Goal: Information Seeking & Learning: Learn about a topic

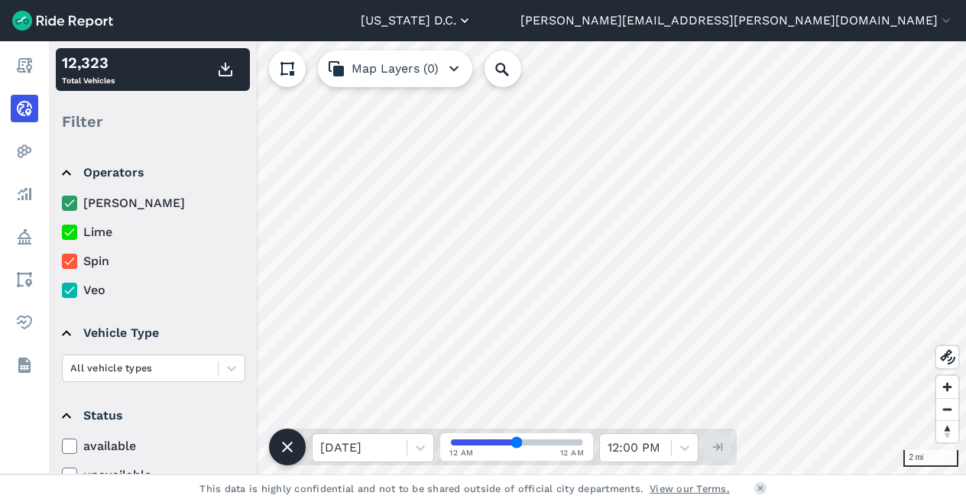
click at [472, 28] on button "[US_STATE] D.C." at bounding box center [417, 20] width 112 height 18
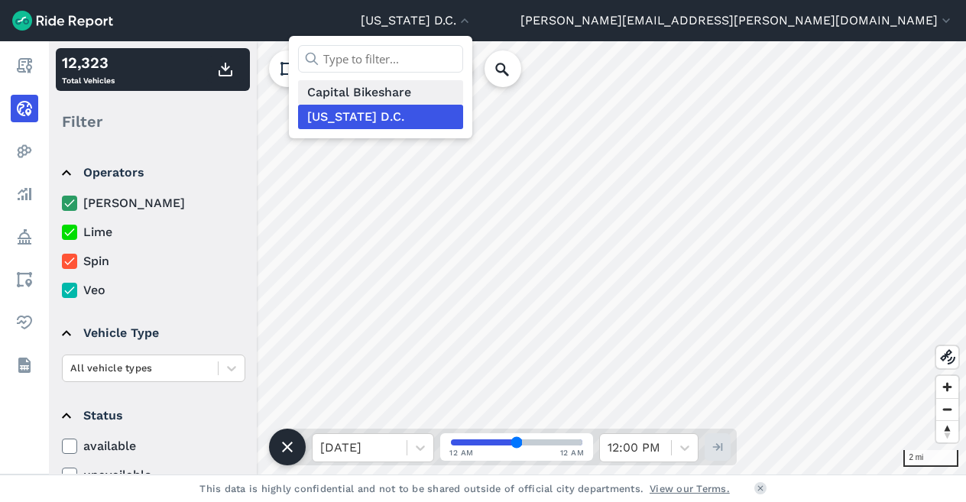
click at [463, 96] on link "Capital Bikeshare" at bounding box center [380, 92] width 165 height 24
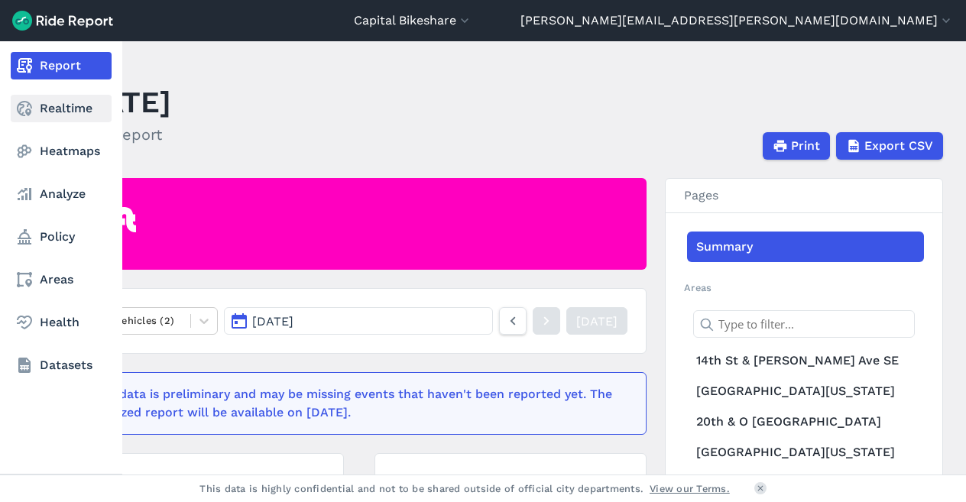
click at [34, 111] on link "Realtime" at bounding box center [61, 108] width 101 height 27
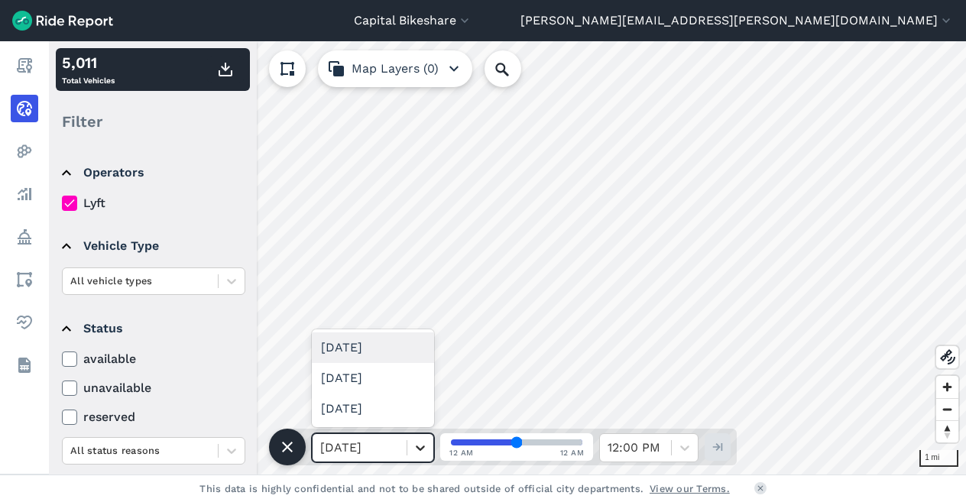
click at [407, 450] on div at bounding box center [420, 448] width 26 height 26
click at [411, 354] on div "[DATE]" at bounding box center [373, 347] width 122 height 31
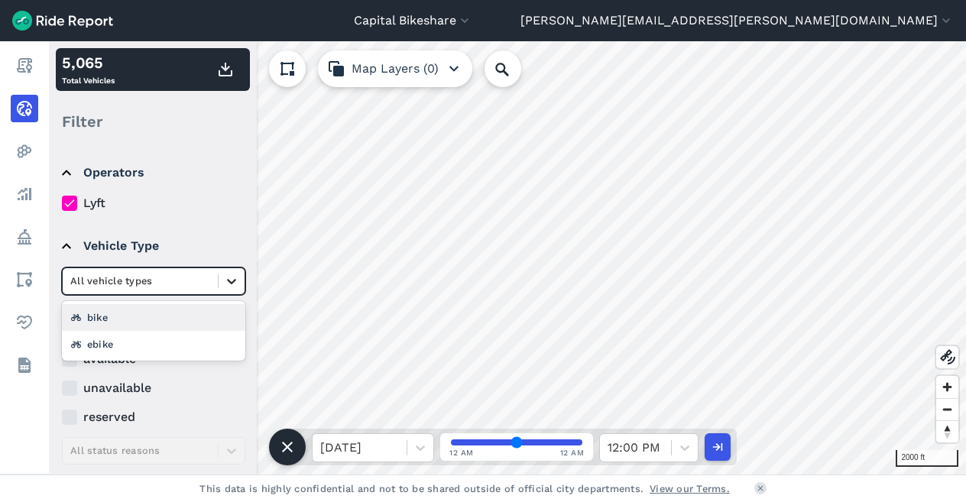
click at [244, 288] on div at bounding box center [231, 281] width 26 height 26
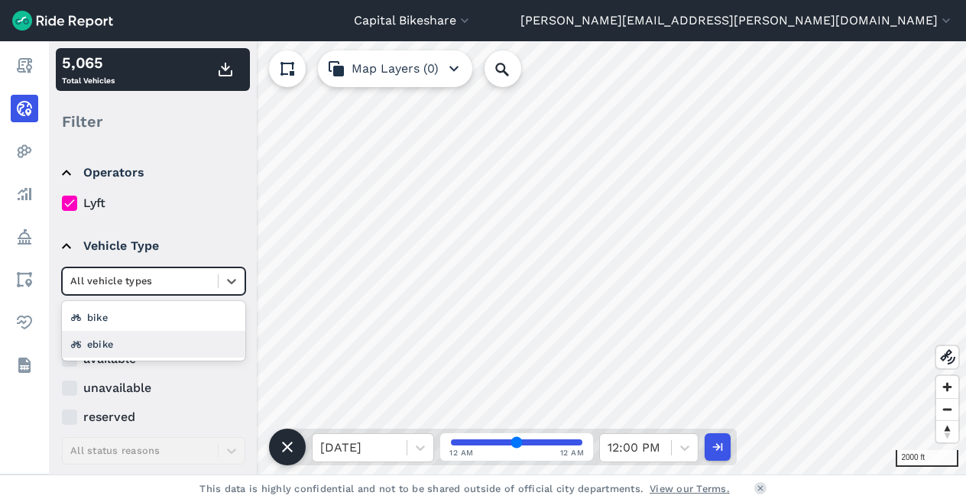
click at [209, 335] on div "ebike" at bounding box center [153, 344] width 183 height 27
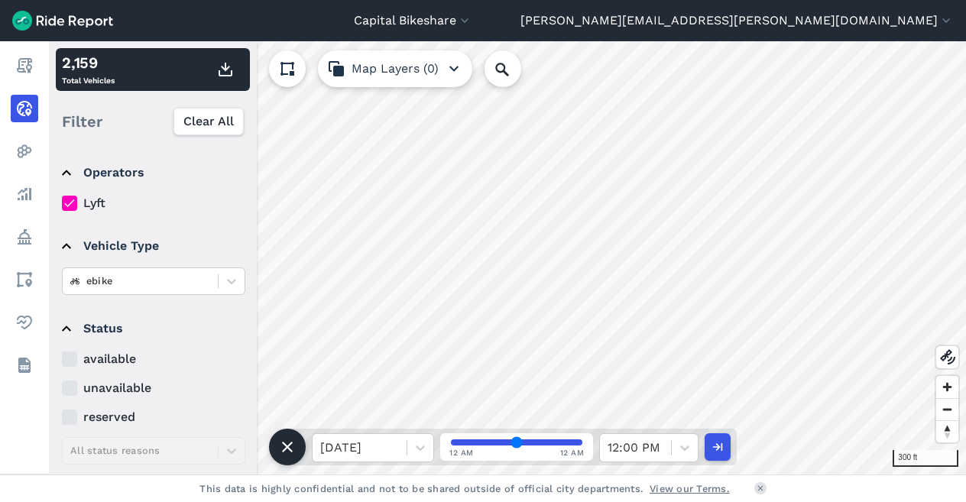
drag, startPoint x: 519, startPoint y: 446, endPoint x: 437, endPoint y: 448, distance: 82.5
click at [451, 445] on input "range" at bounding box center [516, 442] width 131 height 6
drag, startPoint x: 464, startPoint y: 441, endPoint x: 487, endPoint y: 447, distance: 23.7
click at [490, 445] on input "range" at bounding box center [516, 442] width 131 height 6
click at [487, 445] on input "range" at bounding box center [516, 442] width 131 height 6
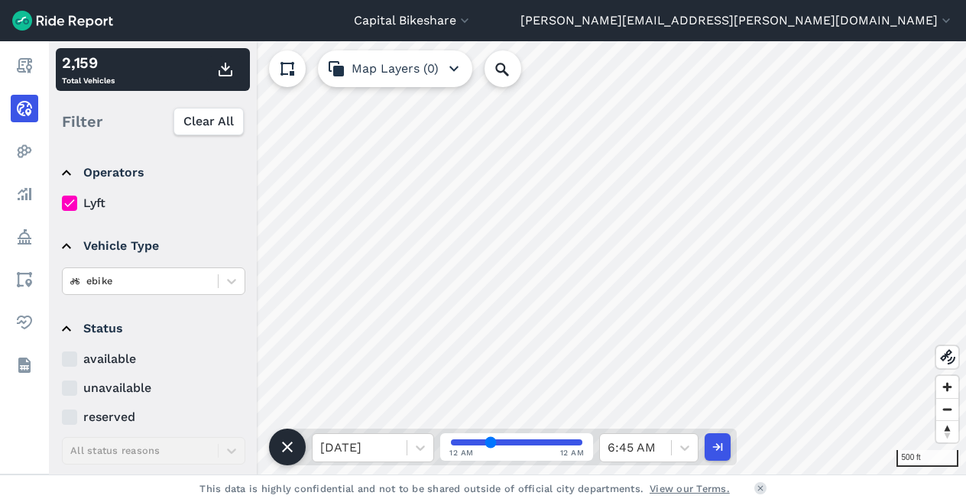
click at [500, 443] on input "range" at bounding box center [516, 442] width 131 height 6
click at [513, 442] on input "range" at bounding box center [516, 442] width 131 height 6
click at [640, 445] on div at bounding box center [635, 447] width 56 height 21
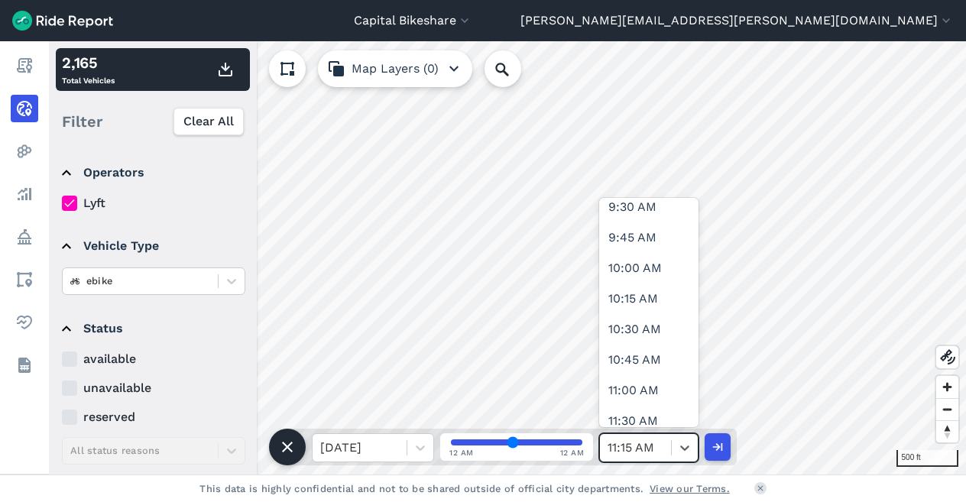
scroll to position [1186, 0]
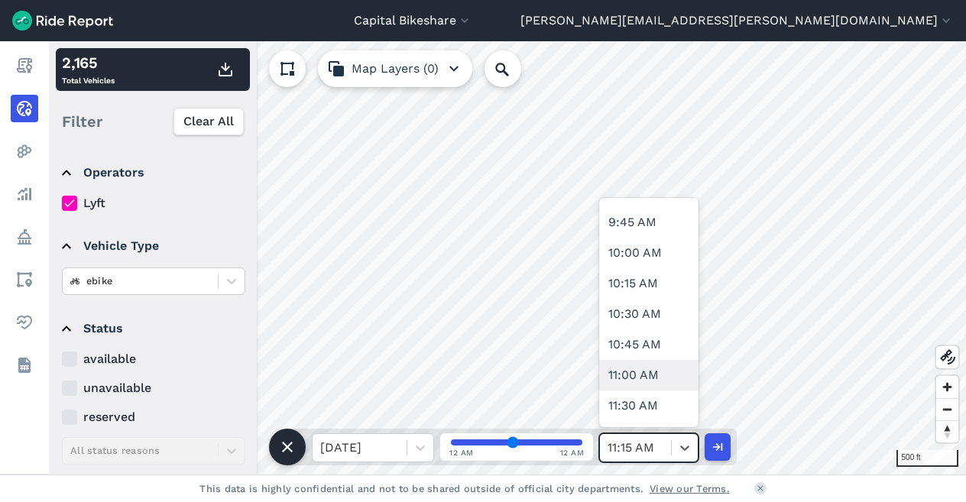
click at [666, 368] on div "11:00 AM" at bounding box center [648, 375] width 99 height 31
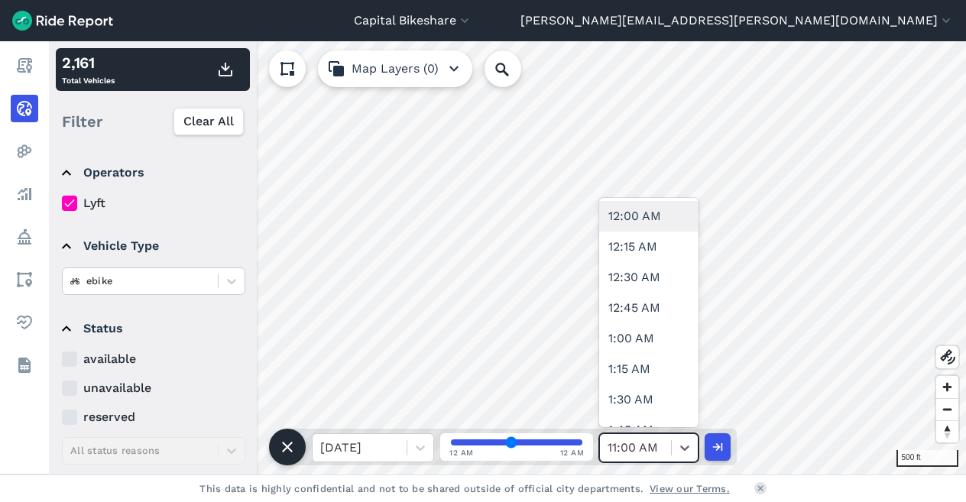
click at [666, 447] on div "11:00 AM" at bounding box center [635, 447] width 71 height 27
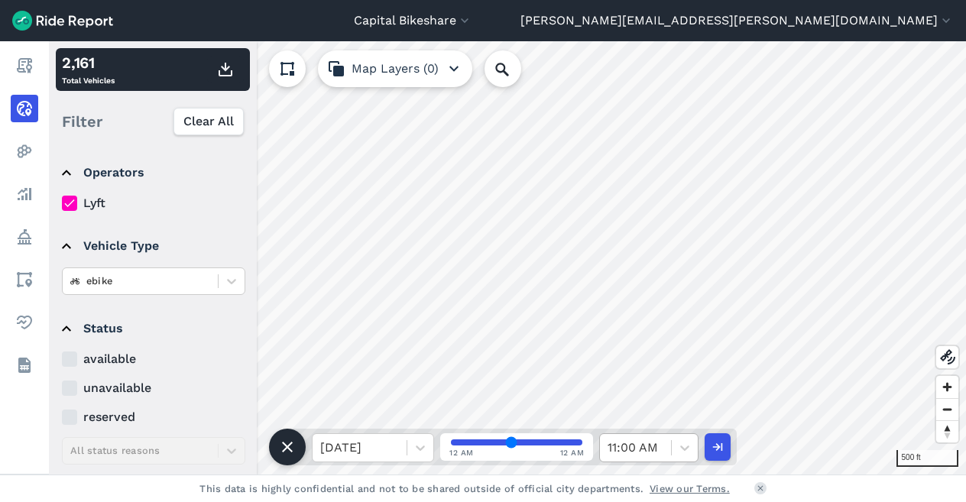
click at [652, 448] on div at bounding box center [635, 447] width 56 height 21
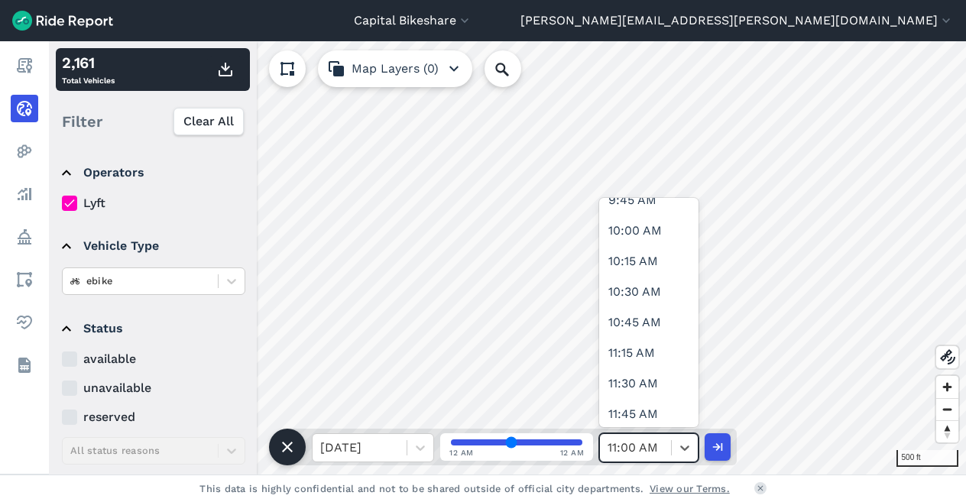
scroll to position [1288, 0]
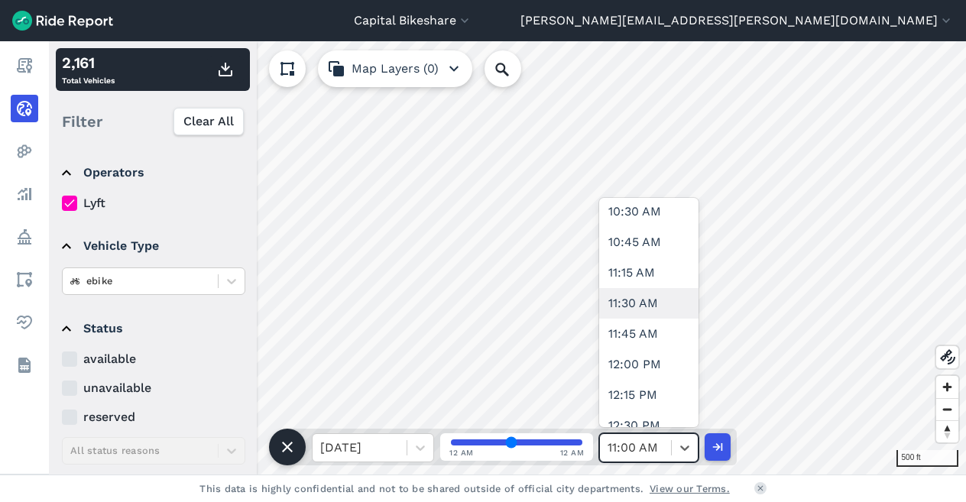
click at [668, 305] on div "11:30 AM" at bounding box center [648, 303] width 99 height 31
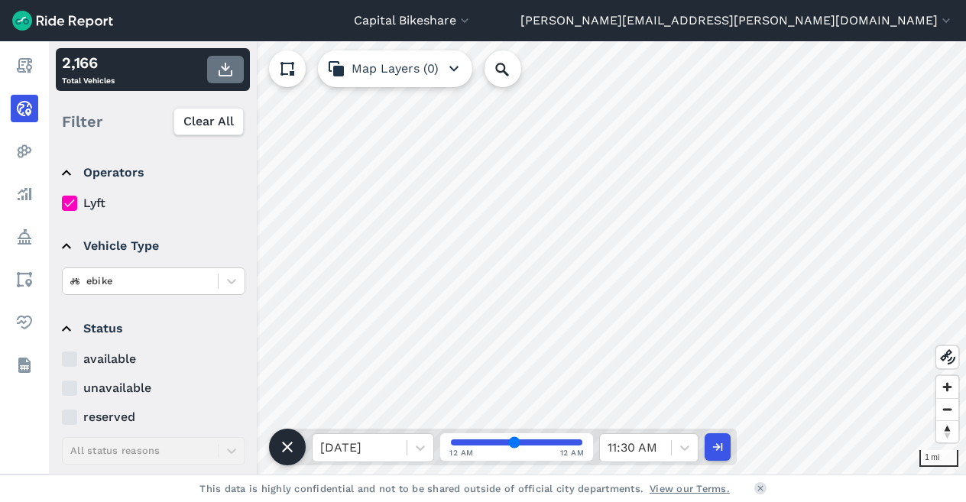
click at [221, 75] on use "button" at bounding box center [225, 70] width 14 height 14
click at [651, 447] on div at bounding box center [635, 447] width 56 height 21
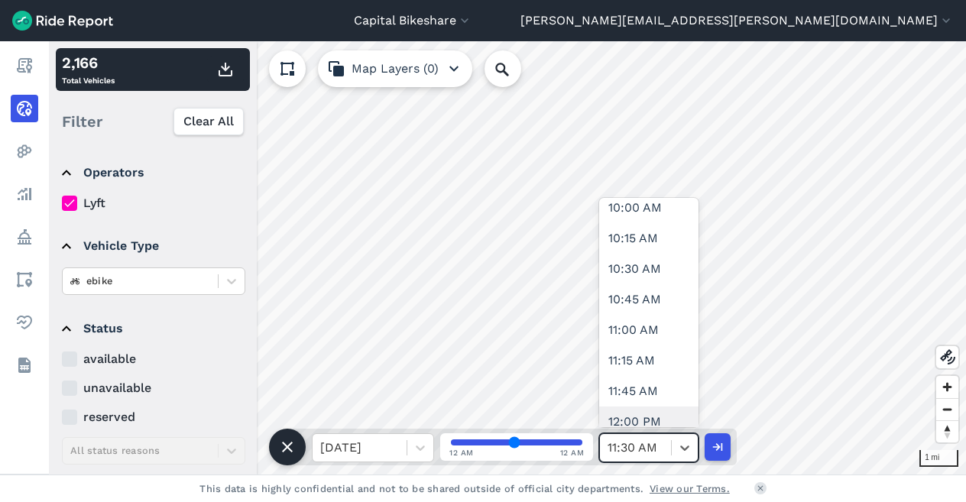
scroll to position [1299, 0]
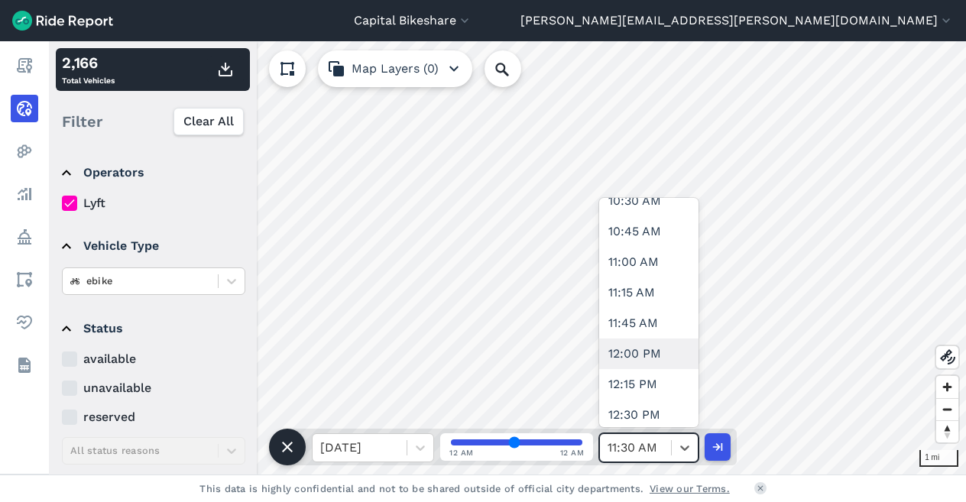
click at [642, 351] on div "12:00 PM" at bounding box center [648, 353] width 99 height 31
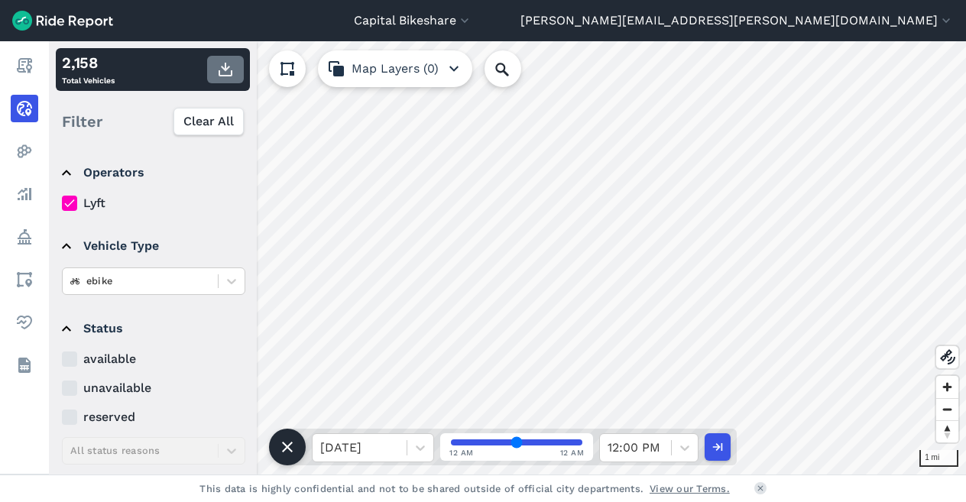
click at [226, 79] on button "button" at bounding box center [225, 69] width 37 height 27
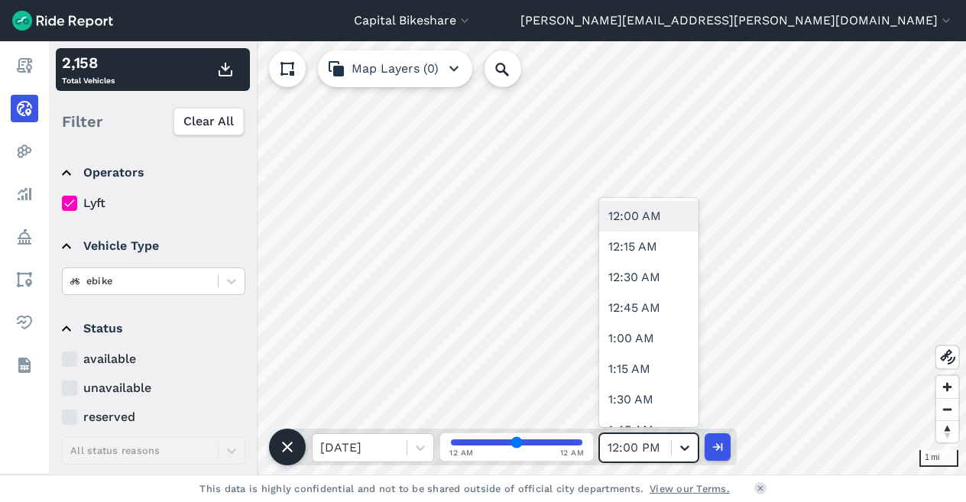
click at [673, 451] on div at bounding box center [684, 448] width 26 height 26
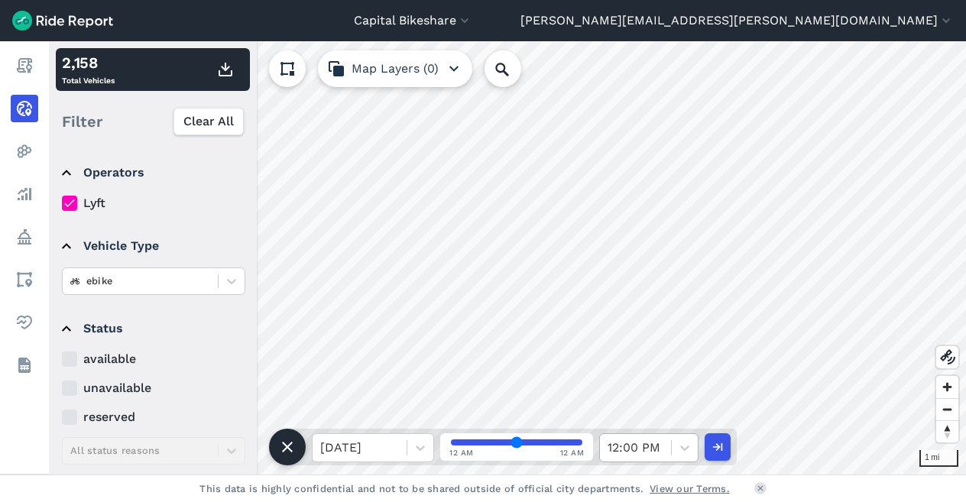
click at [654, 442] on div at bounding box center [635, 447] width 56 height 21
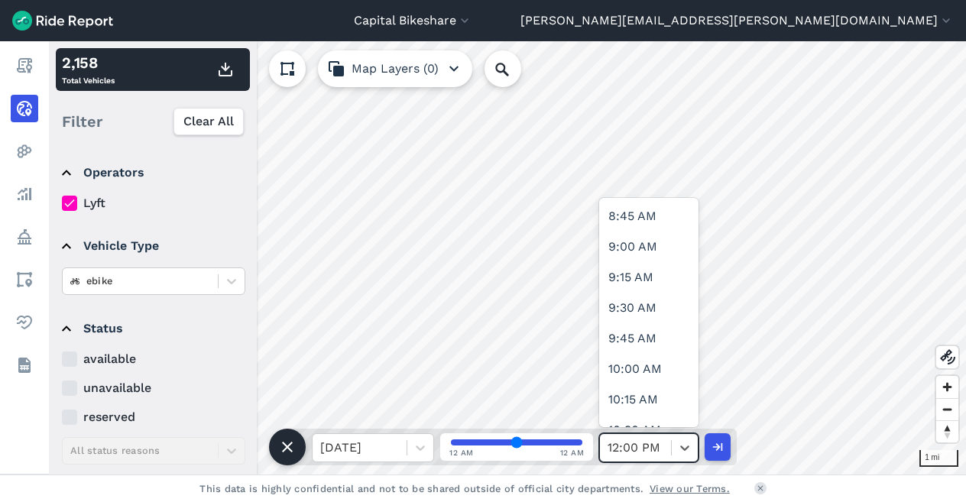
scroll to position [1375, 0]
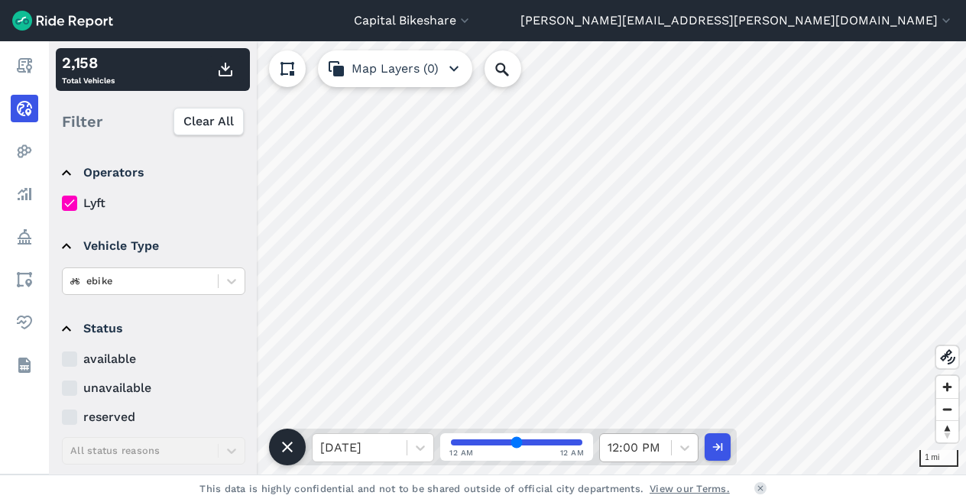
click at [665, 448] on div "12:00 PM" at bounding box center [635, 447] width 71 height 27
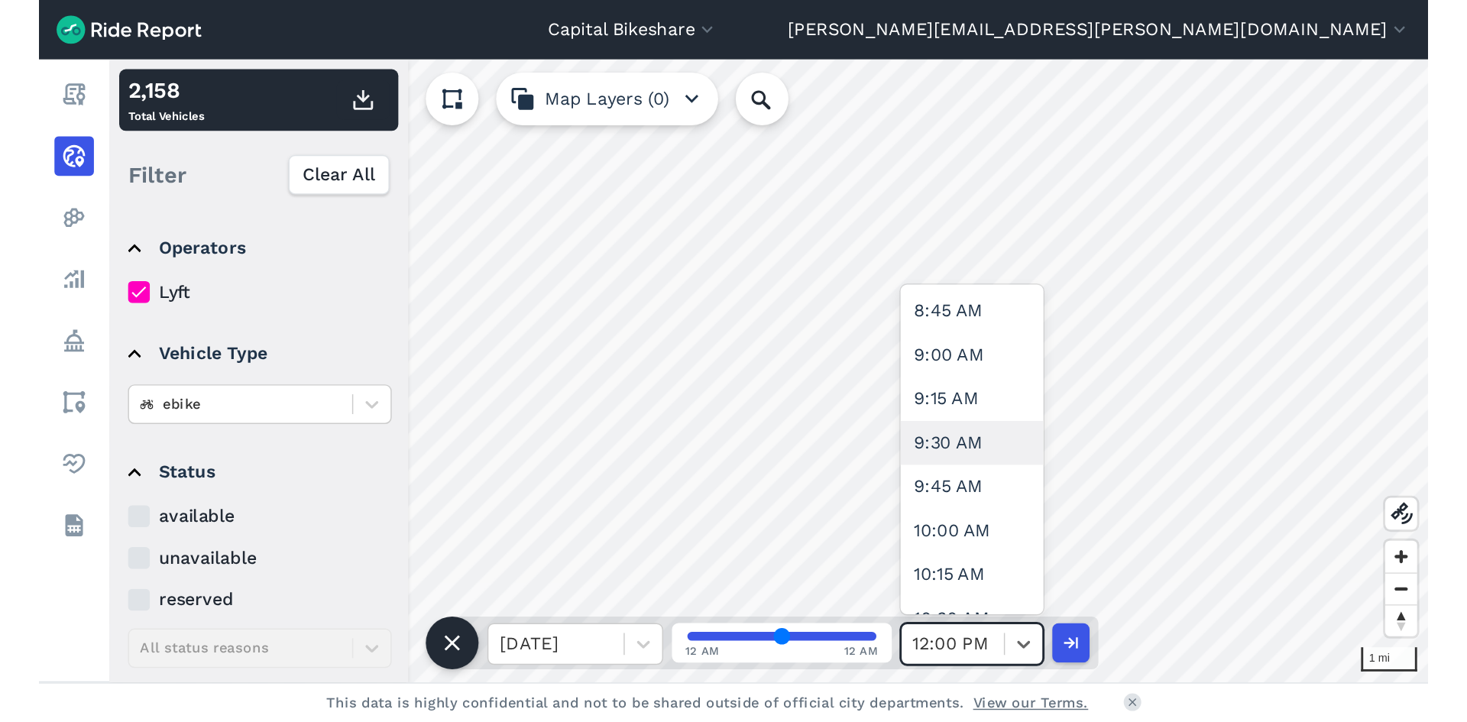
scroll to position [1069, 0]
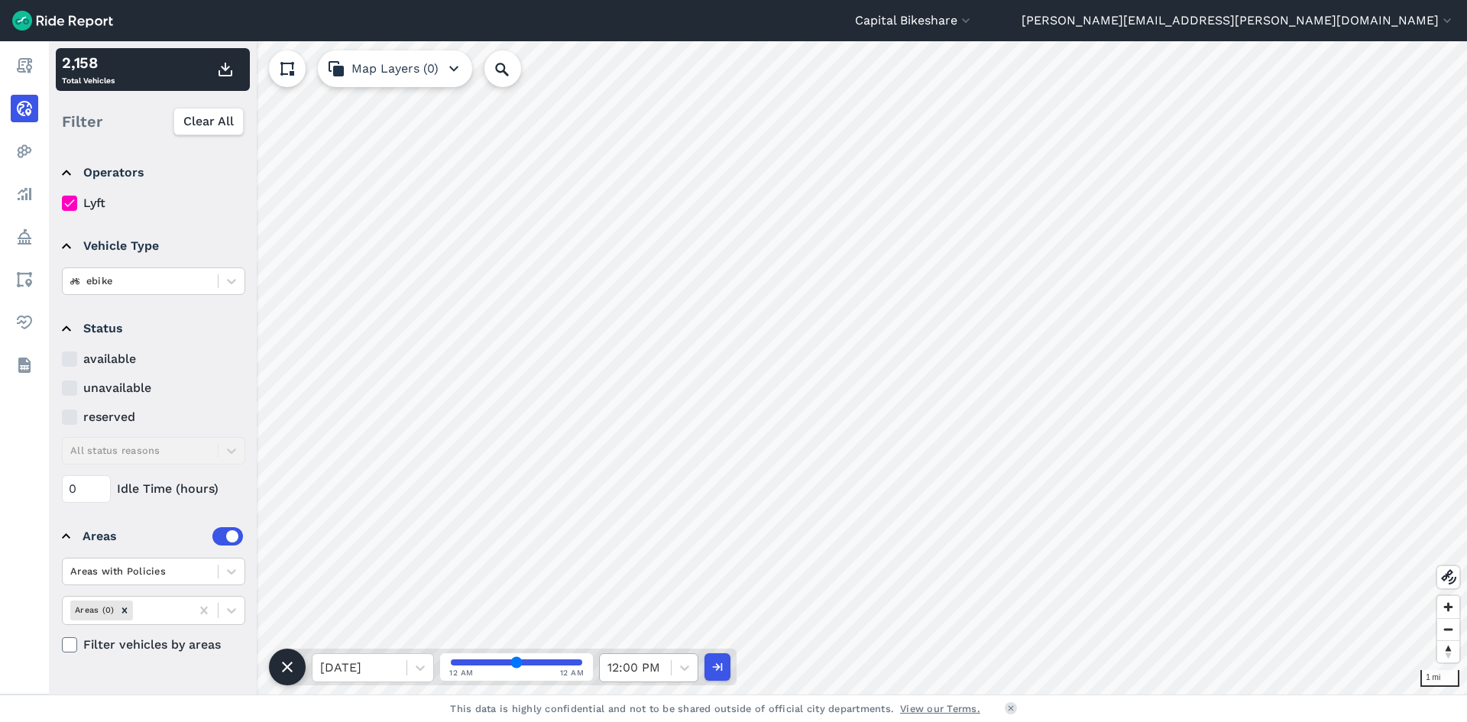
click at [647, 501] on div at bounding box center [635, 667] width 56 height 21
click at [645, 490] on div "12:30 PM" at bounding box center [648, 482] width 99 height 31
click at [222, 76] on use "button" at bounding box center [225, 70] width 14 height 14
click at [668, 501] on div "12:30 PM" at bounding box center [635, 667] width 71 height 27
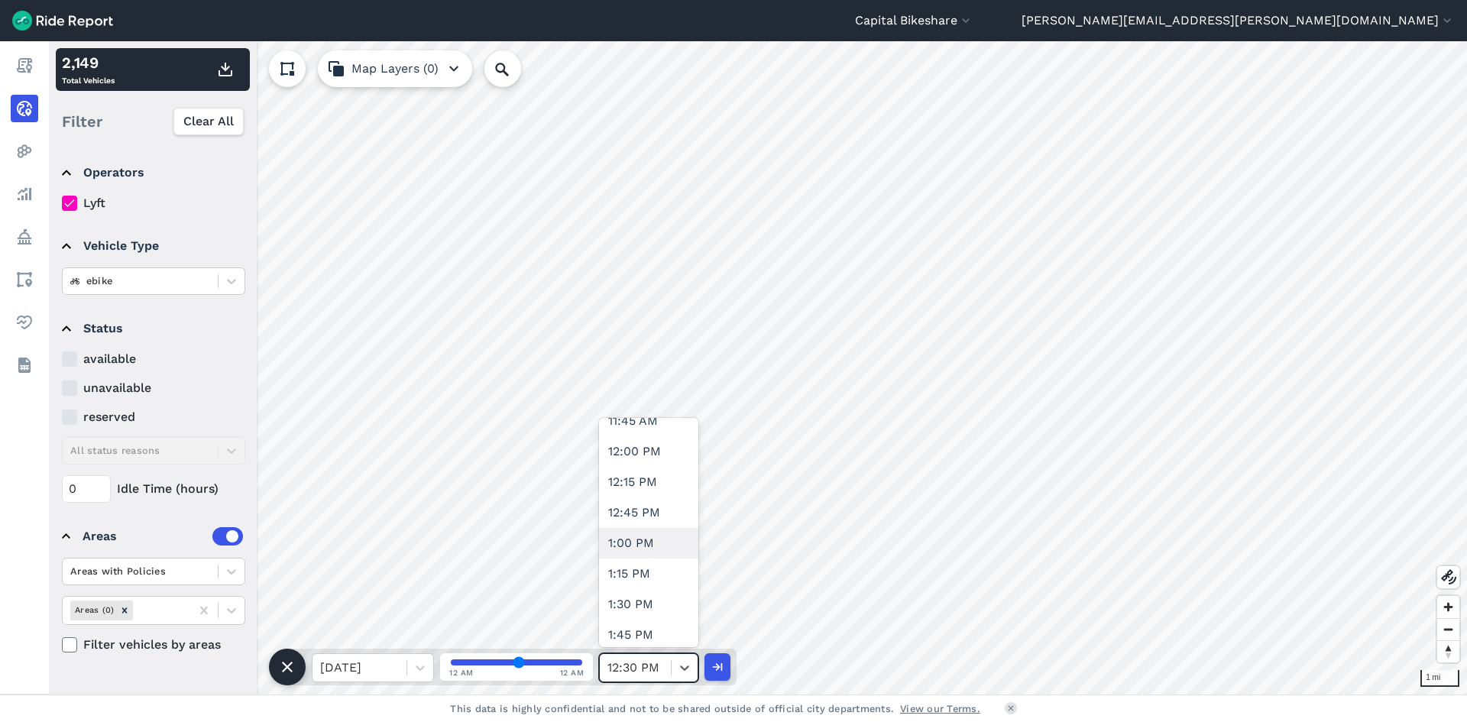
click at [645, 501] on div "1:00 PM" at bounding box center [648, 543] width 99 height 31
click at [221, 72] on icon "button" at bounding box center [225, 69] width 18 height 18
click at [658, 501] on div at bounding box center [635, 667] width 56 height 21
click at [624, 501] on div "1:30 PM" at bounding box center [648, 528] width 99 height 31
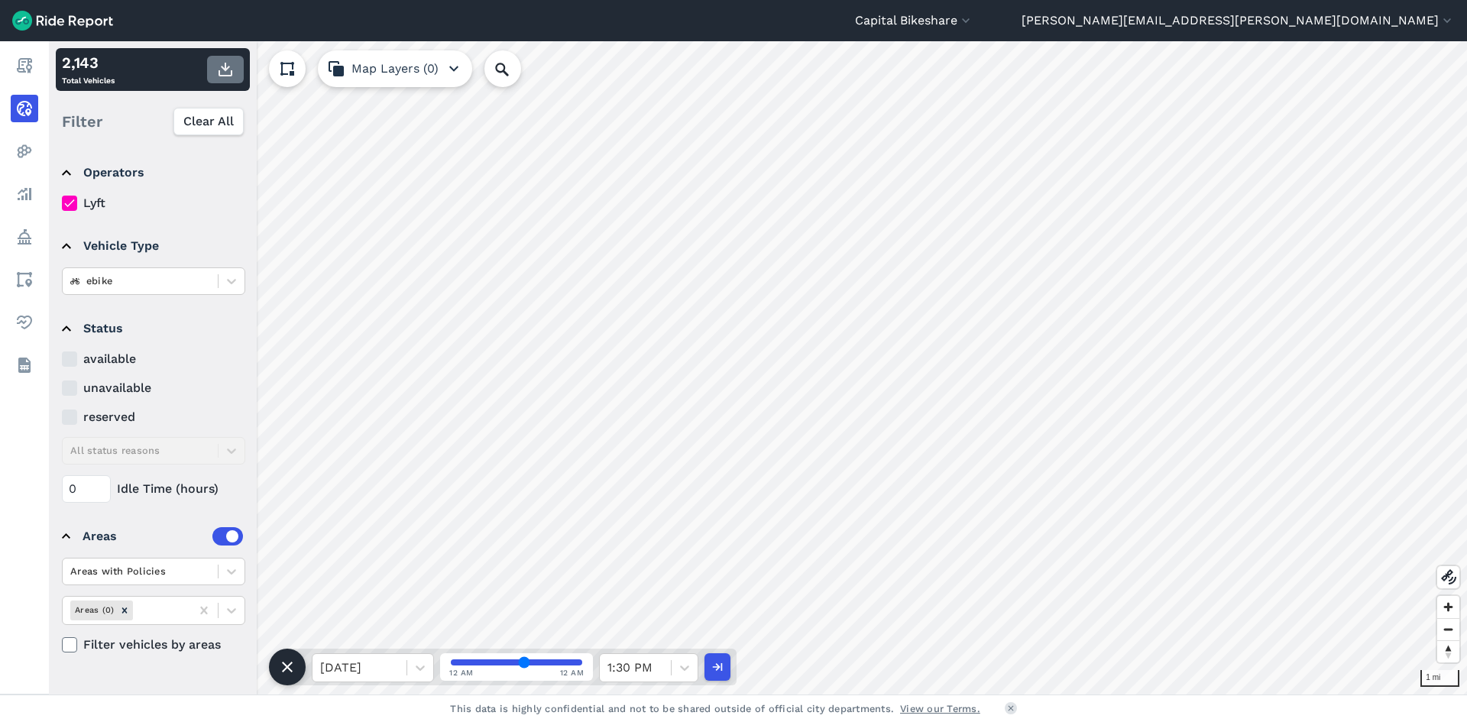
click at [228, 73] on icon "button" at bounding box center [225, 69] width 18 height 18
click at [670, 501] on div "1:30 PM" at bounding box center [635, 667] width 71 height 27
click at [654, 501] on div "2:00 PM" at bounding box center [648, 589] width 99 height 31
click at [234, 82] on button "button" at bounding box center [225, 69] width 37 height 27
click at [665, 501] on div "2:00 PM" at bounding box center [635, 667] width 71 height 27
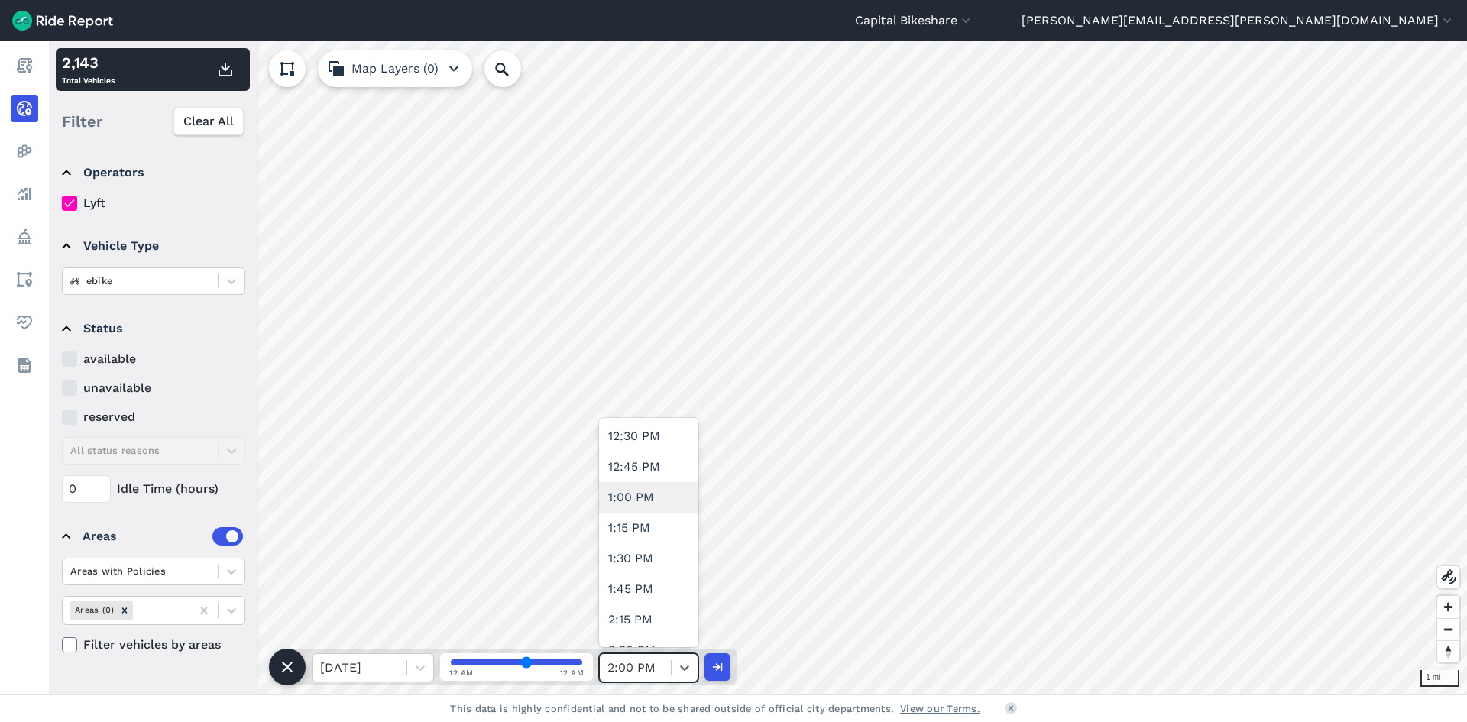
scroll to position [1604, 0]
click at [661, 501] on div "2:30 PM" at bounding box center [648, 573] width 99 height 31
type input "58"
click at [228, 66] on icon "button" at bounding box center [225, 69] width 18 height 18
click at [671, 501] on span at bounding box center [671, 667] width 1 height 15
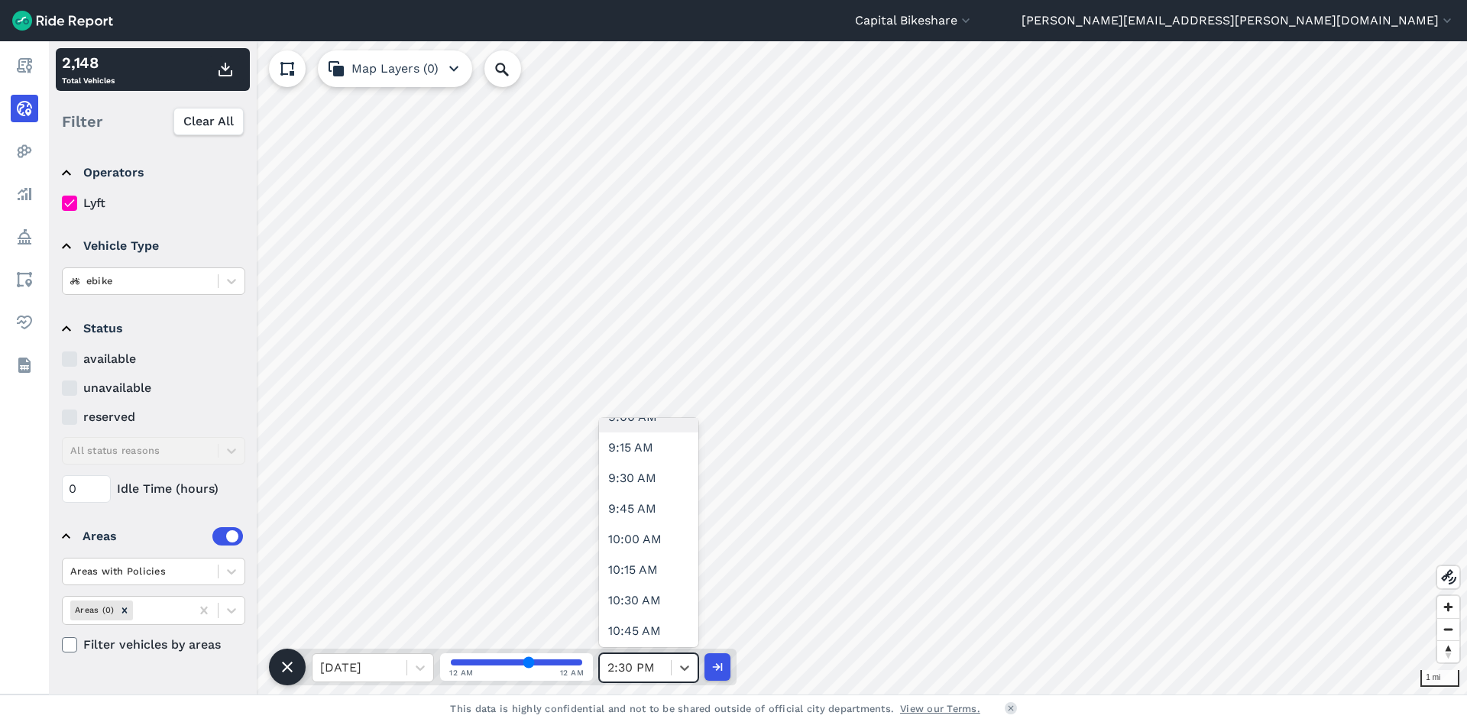
scroll to position [1146, 0]
click at [656, 501] on div at bounding box center [635, 667] width 56 height 21
click at [633, 501] on div "3:00 PM" at bounding box center [648, 558] width 99 height 31
click at [220, 70] on icon "button" at bounding box center [225, 69] width 18 height 18
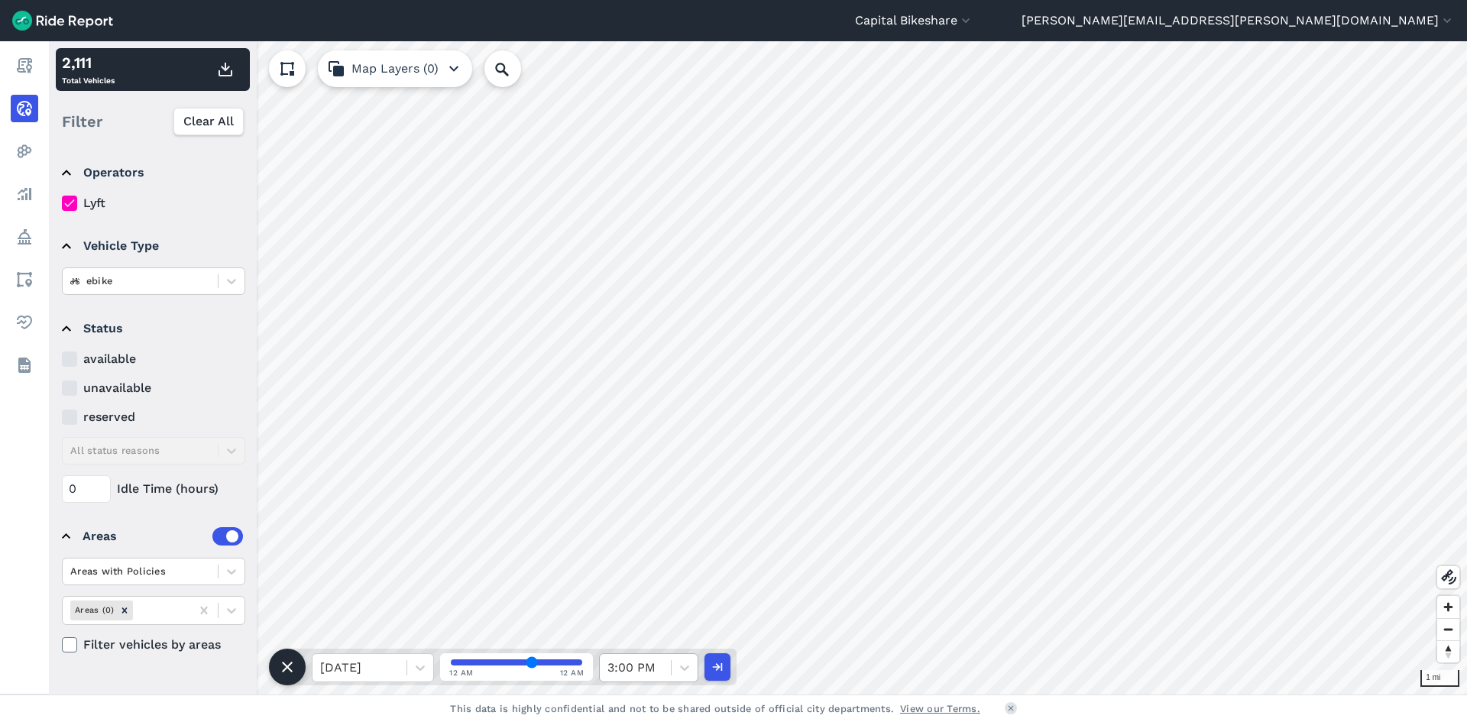
click at [636, 501] on div at bounding box center [635, 667] width 56 height 21
click at [655, 501] on div "3:30 PM" at bounding box center [648, 619] width 99 height 31
click at [222, 62] on icon "button" at bounding box center [225, 69] width 18 height 18
click at [655, 501] on div at bounding box center [635, 667] width 56 height 21
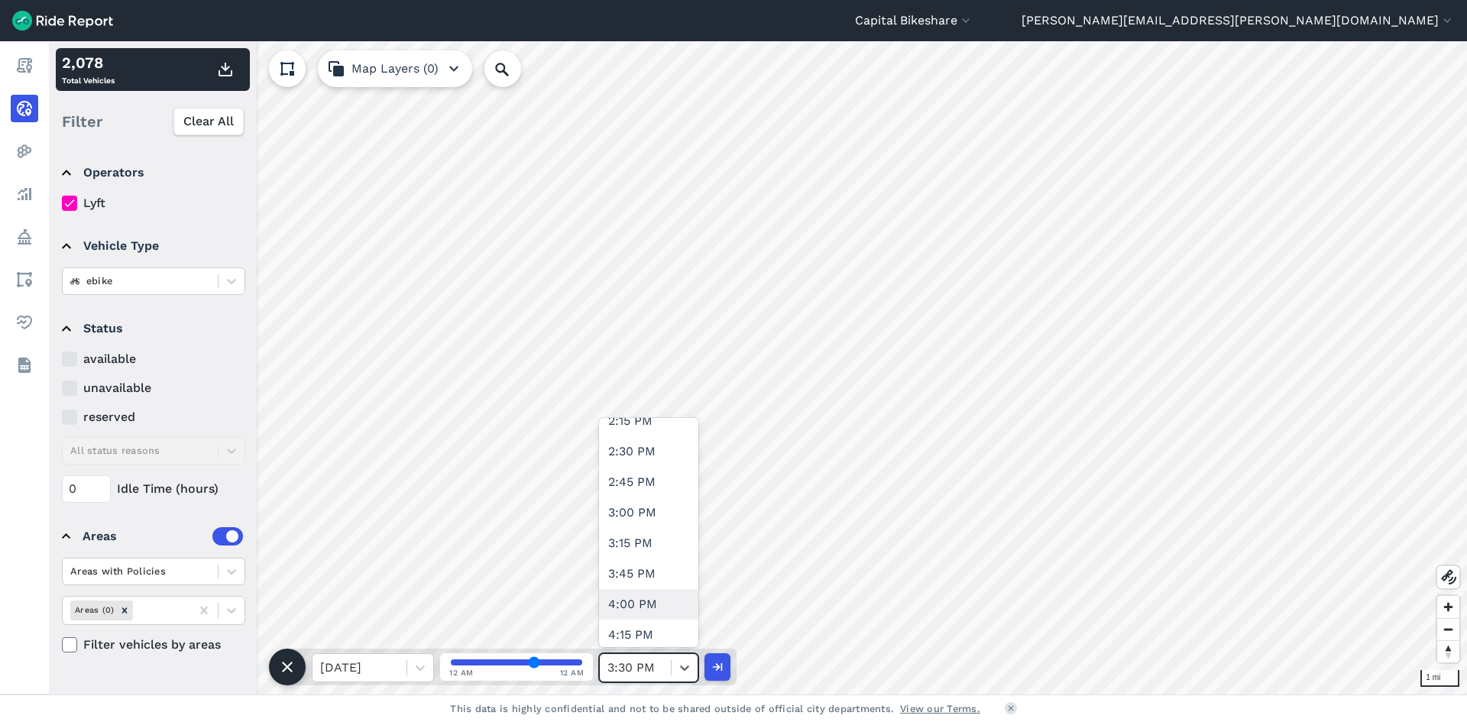
click at [658, 501] on div "4:00 PM" at bounding box center [648, 604] width 99 height 31
click at [227, 75] on use "button" at bounding box center [225, 70] width 14 height 14
click at [670, 501] on div "4:00 PM" at bounding box center [635, 667] width 71 height 27
click at [659, 501] on div "4:30 PM" at bounding box center [648, 589] width 99 height 31
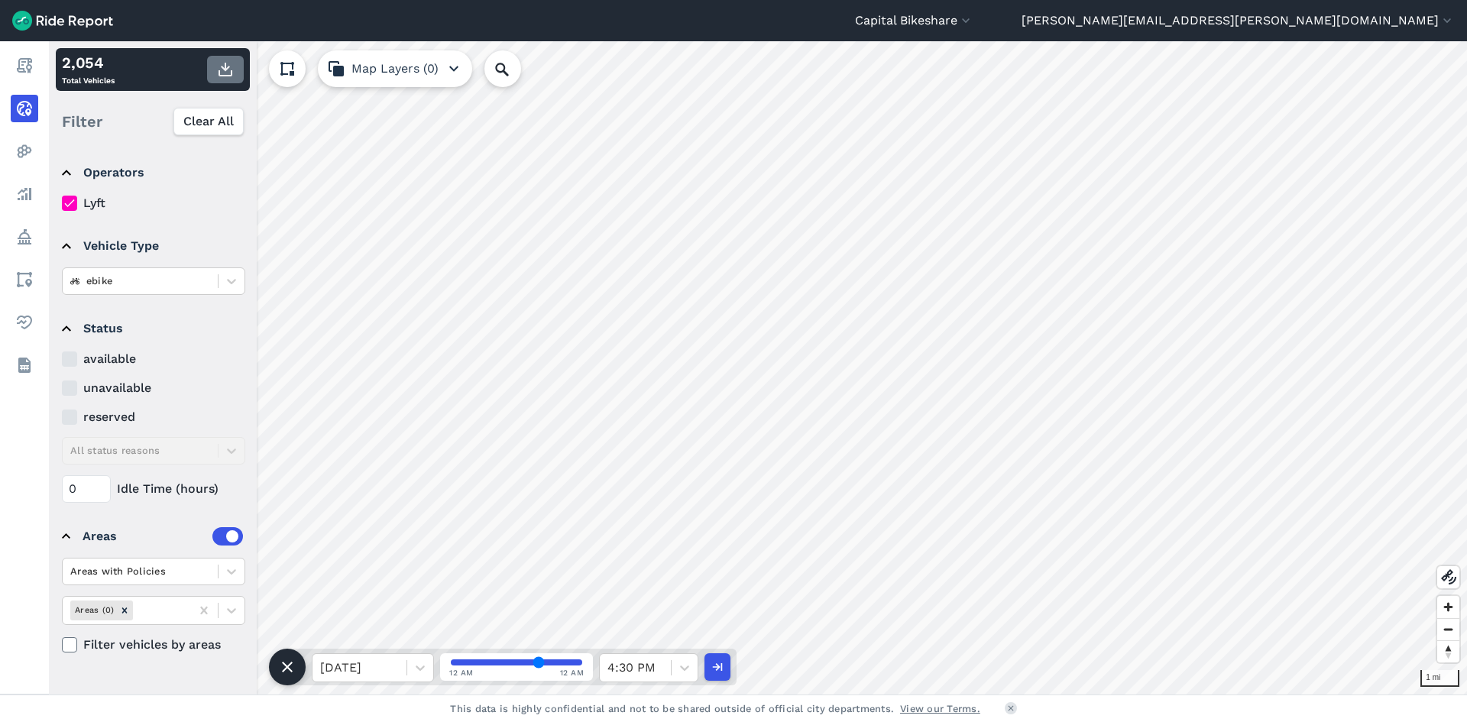
click at [228, 72] on icon "button" at bounding box center [225, 69] width 18 height 18
click at [663, 501] on div "4:30 PM" at bounding box center [635, 667] width 71 height 27
click at [652, 501] on div "5:00 PM" at bounding box center [648, 573] width 99 height 31
click at [228, 71] on icon "button" at bounding box center [225, 69] width 18 height 18
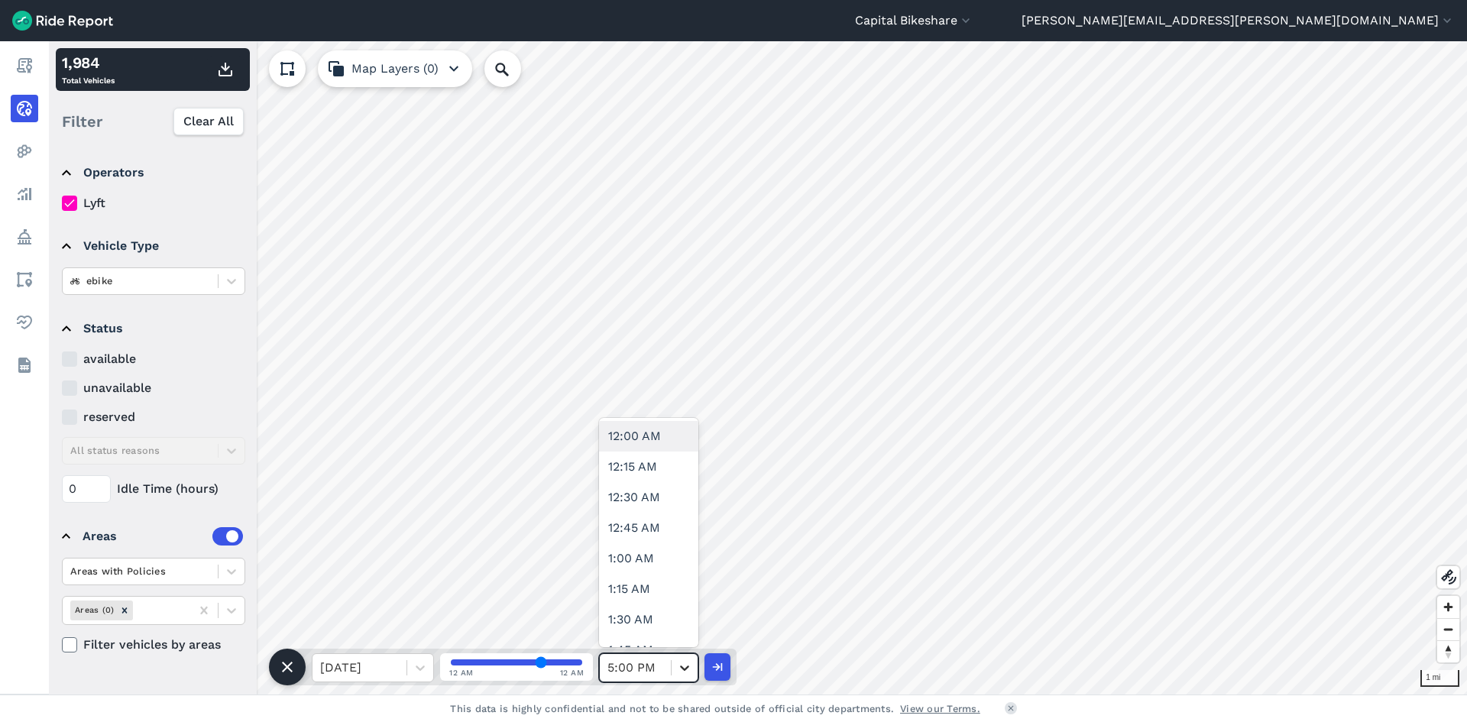
click at [677, 501] on icon at bounding box center [684, 667] width 15 height 15
click at [647, 501] on div "5:30 PM" at bounding box center [648, 558] width 99 height 31
click at [226, 73] on icon "button" at bounding box center [225, 69] width 18 height 18
click at [640, 501] on div at bounding box center [635, 667] width 56 height 21
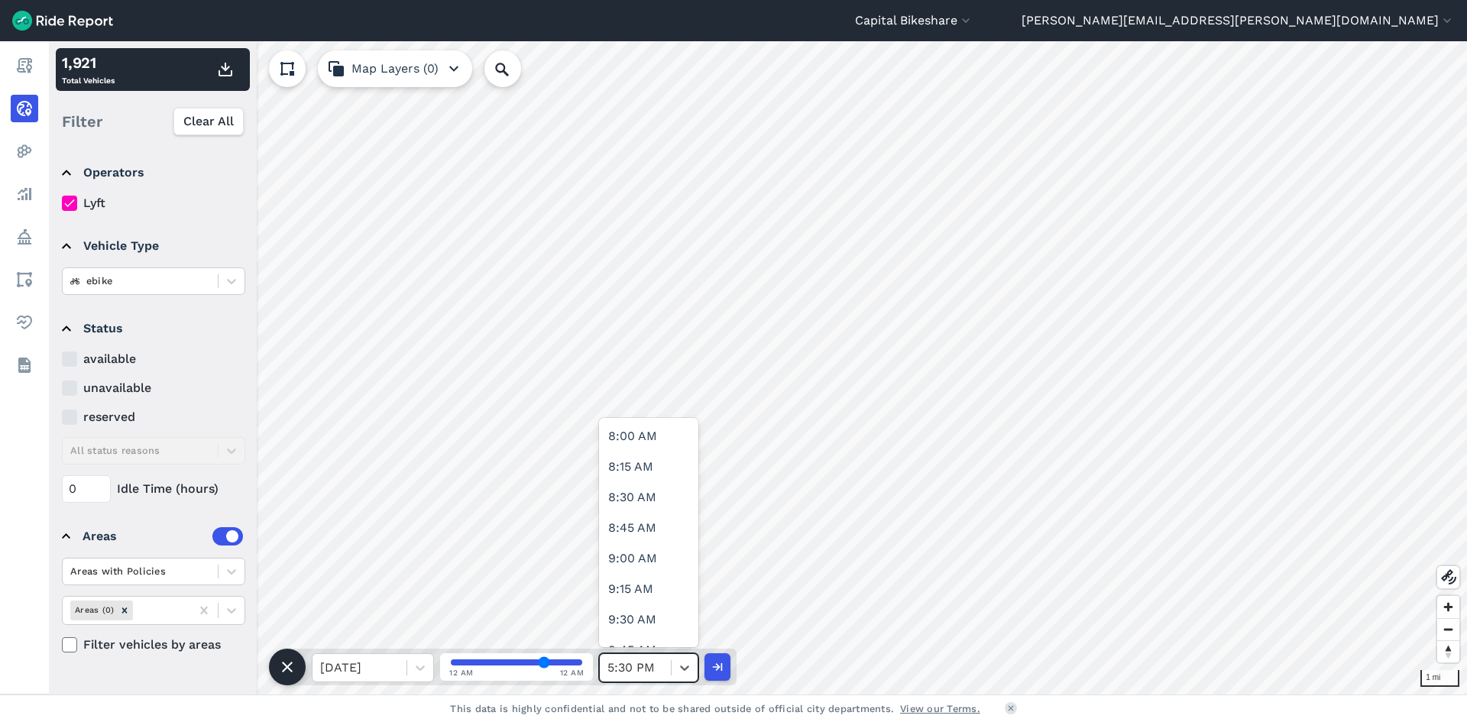
scroll to position [1069, 0]
click at [657, 501] on div at bounding box center [635, 667] width 56 height 21
click at [636, 501] on div "6:00 PM" at bounding box center [648, 619] width 99 height 31
click at [223, 69] on use "button" at bounding box center [225, 70] width 14 height 14
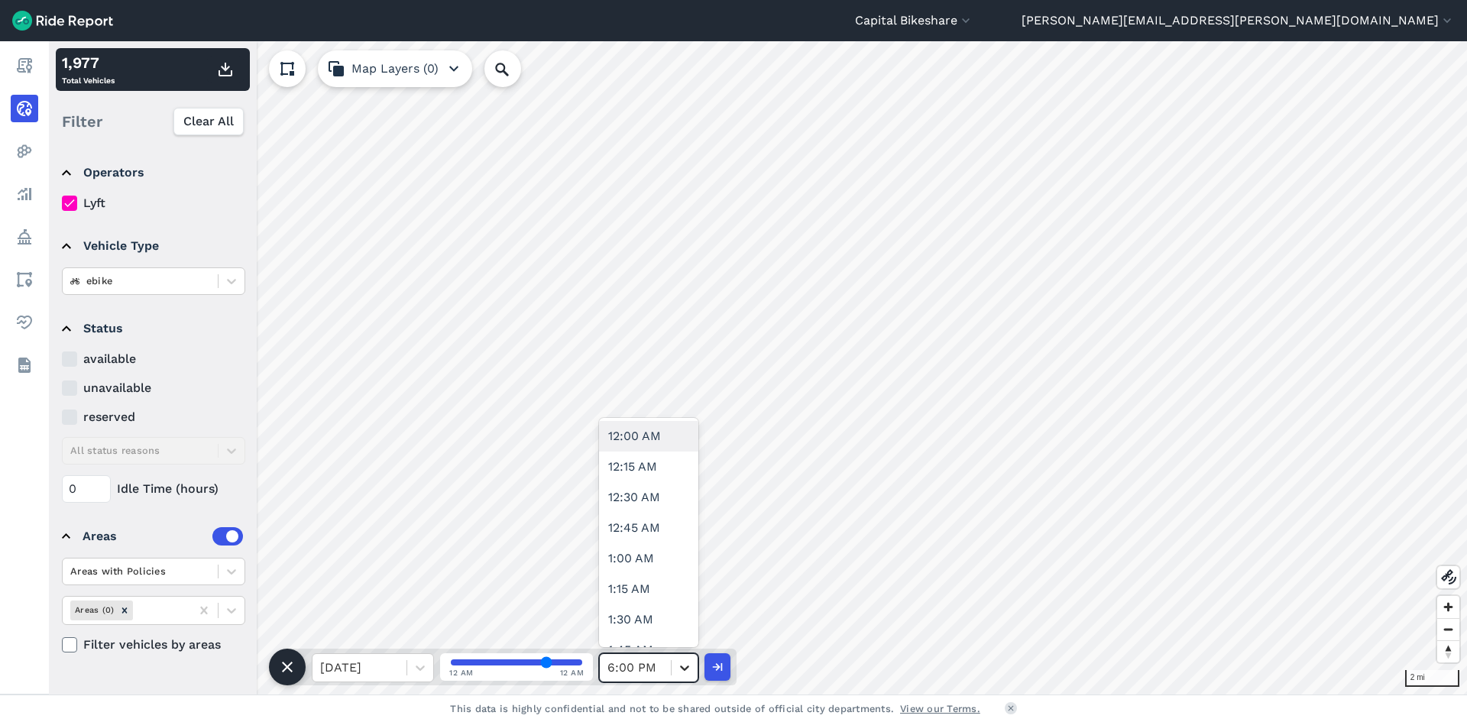
click at [681, 501] on icon at bounding box center [684, 667] width 15 height 15
click at [662, 501] on div "6:30 PM" at bounding box center [648, 604] width 99 height 31
click at [212, 60] on button "button" at bounding box center [225, 69] width 37 height 27
click at [684, 501] on icon at bounding box center [684, 667] width 15 height 15
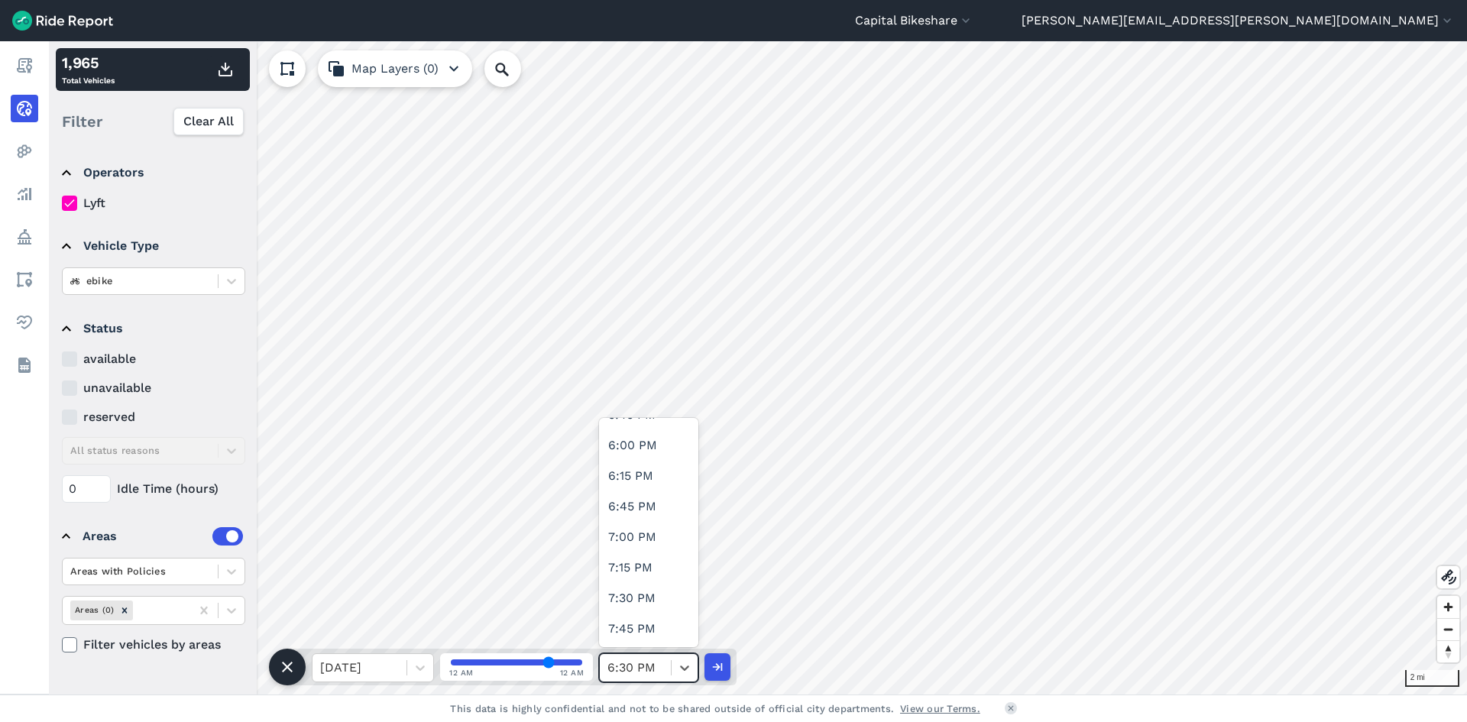
scroll to position [2215, 0]
click at [664, 501] on div "7:00 PM" at bounding box center [648, 512] width 99 height 31
click at [235, 66] on button "button" at bounding box center [225, 69] width 37 height 27
click at [681, 501] on icon at bounding box center [684, 667] width 15 height 15
click at [665, 501] on div "7:30 PM" at bounding box center [648, 573] width 99 height 31
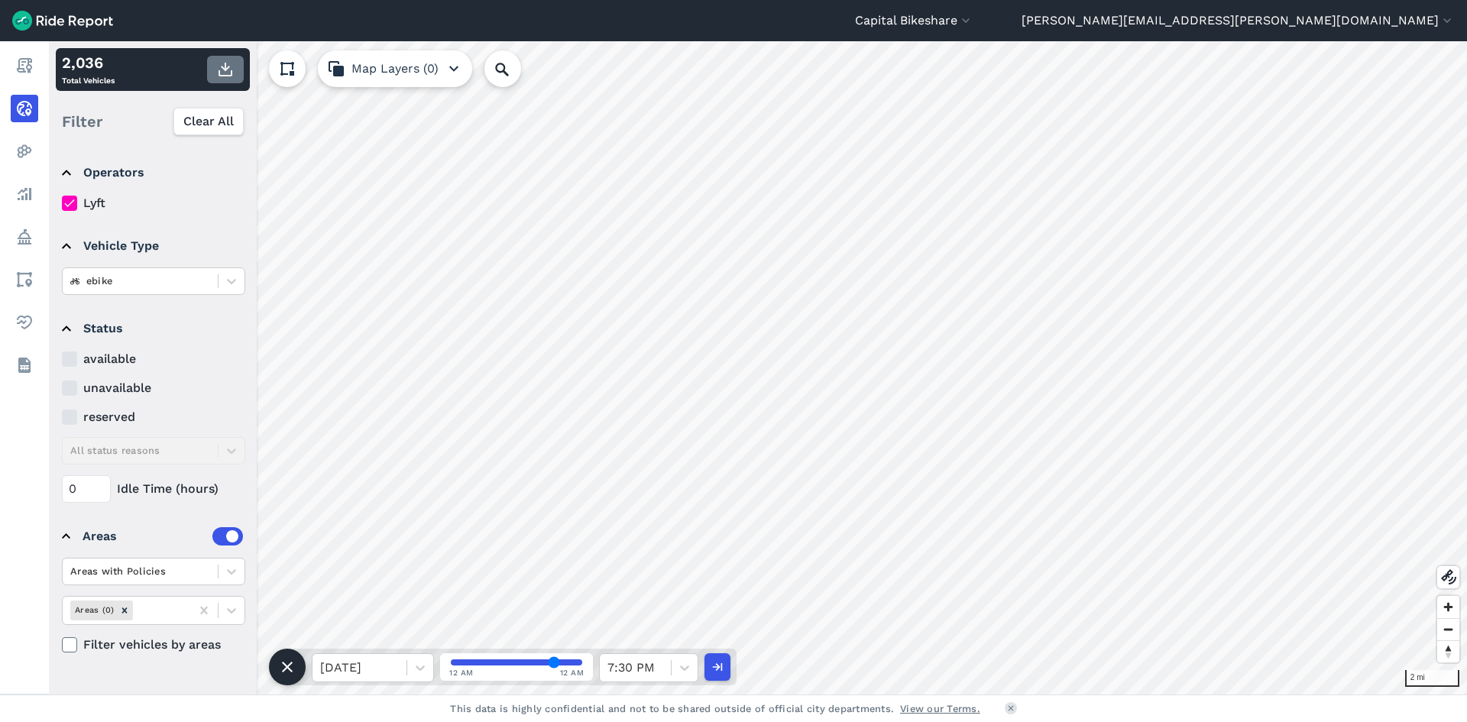
click at [218, 68] on icon "button" at bounding box center [225, 69] width 18 height 18
click at [684, 501] on icon at bounding box center [684, 667] width 15 height 15
click at [645, 501] on div "8:00 PM" at bounding box center [648, 558] width 99 height 31
click at [215, 73] on button "button" at bounding box center [225, 69] width 37 height 27
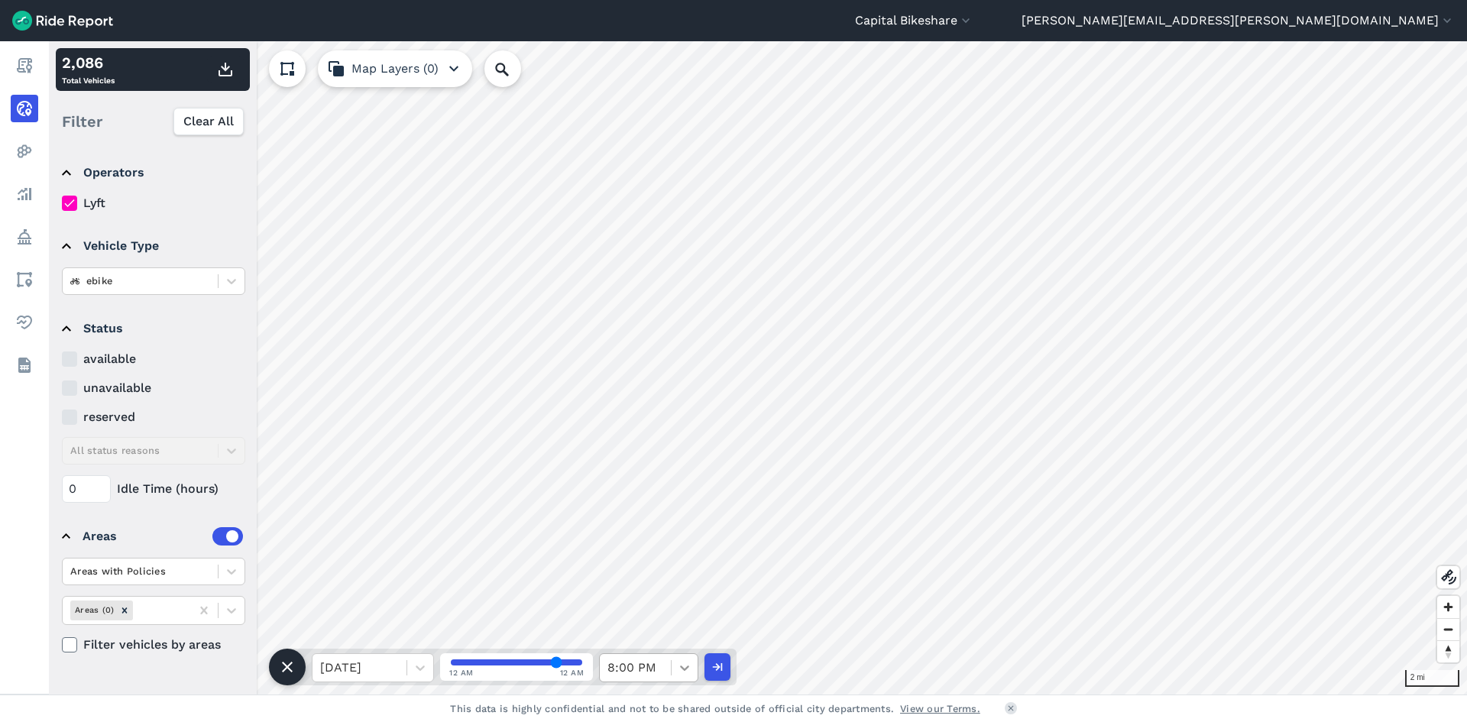
click at [671, 501] on div at bounding box center [684, 668] width 26 height 26
click at [668, 501] on div "8:30 PM" at bounding box center [648, 619] width 99 height 31
click at [222, 67] on use "button" at bounding box center [225, 70] width 14 height 14
click at [670, 501] on div "8:30 PM" at bounding box center [635, 667] width 71 height 27
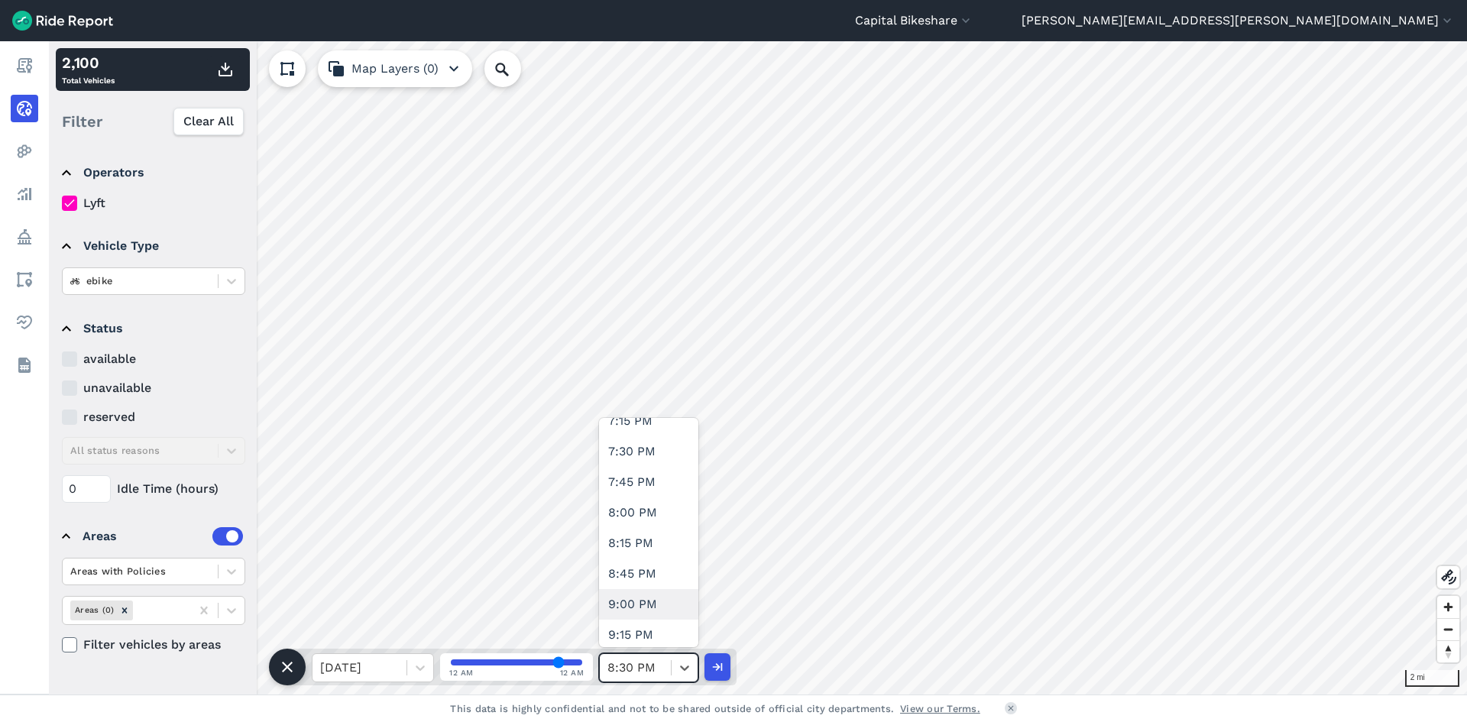
click at [642, 501] on div "9:00 PM" at bounding box center [648, 604] width 99 height 31
click at [231, 72] on use "button" at bounding box center [225, 70] width 14 height 14
click at [685, 501] on icon at bounding box center [684, 667] width 15 height 15
click at [663, 501] on div "9:30 PM" at bounding box center [648, 589] width 99 height 31
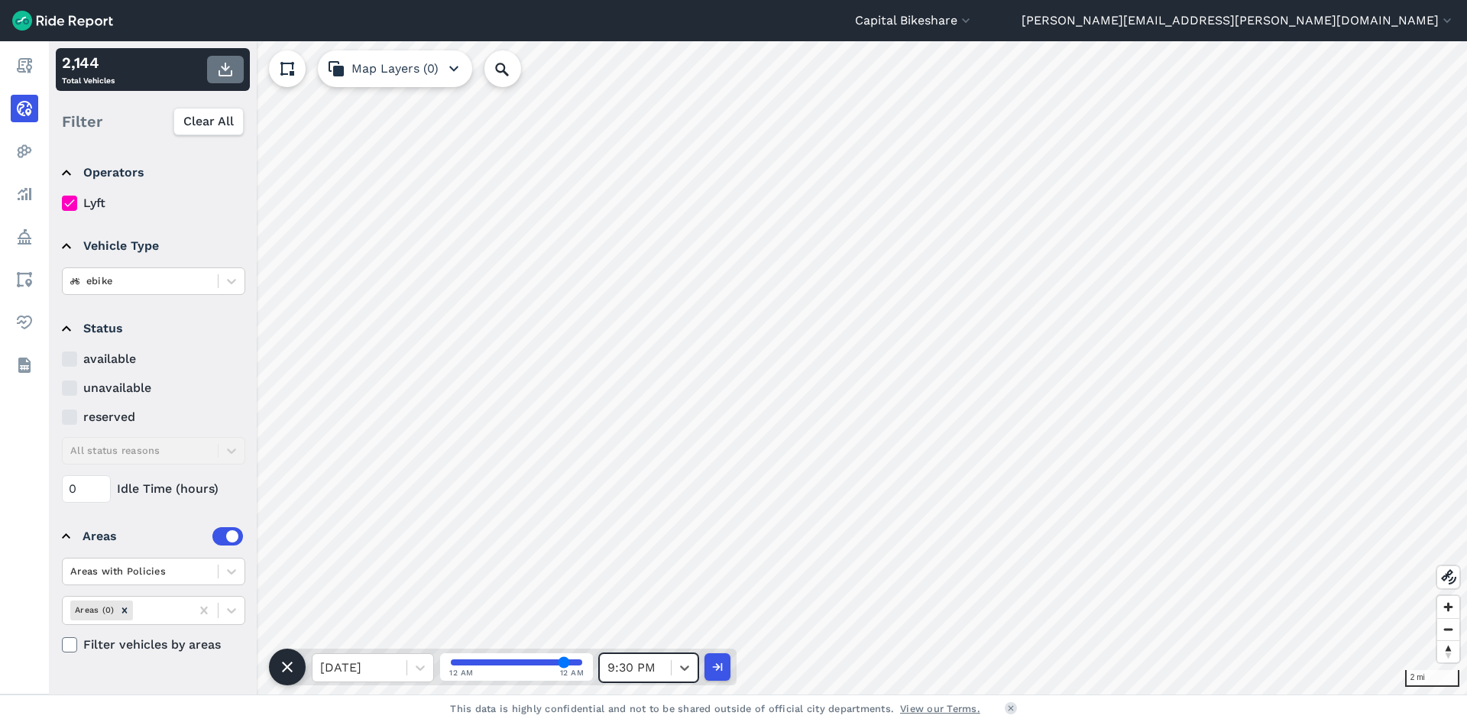
click at [228, 74] on icon "button" at bounding box center [225, 69] width 18 height 18
click at [652, 501] on div at bounding box center [635, 667] width 56 height 21
click at [664, 485] on div "10:00 PM" at bounding box center [648, 497] width 99 height 31
click at [232, 73] on use "button" at bounding box center [225, 70] width 14 height 14
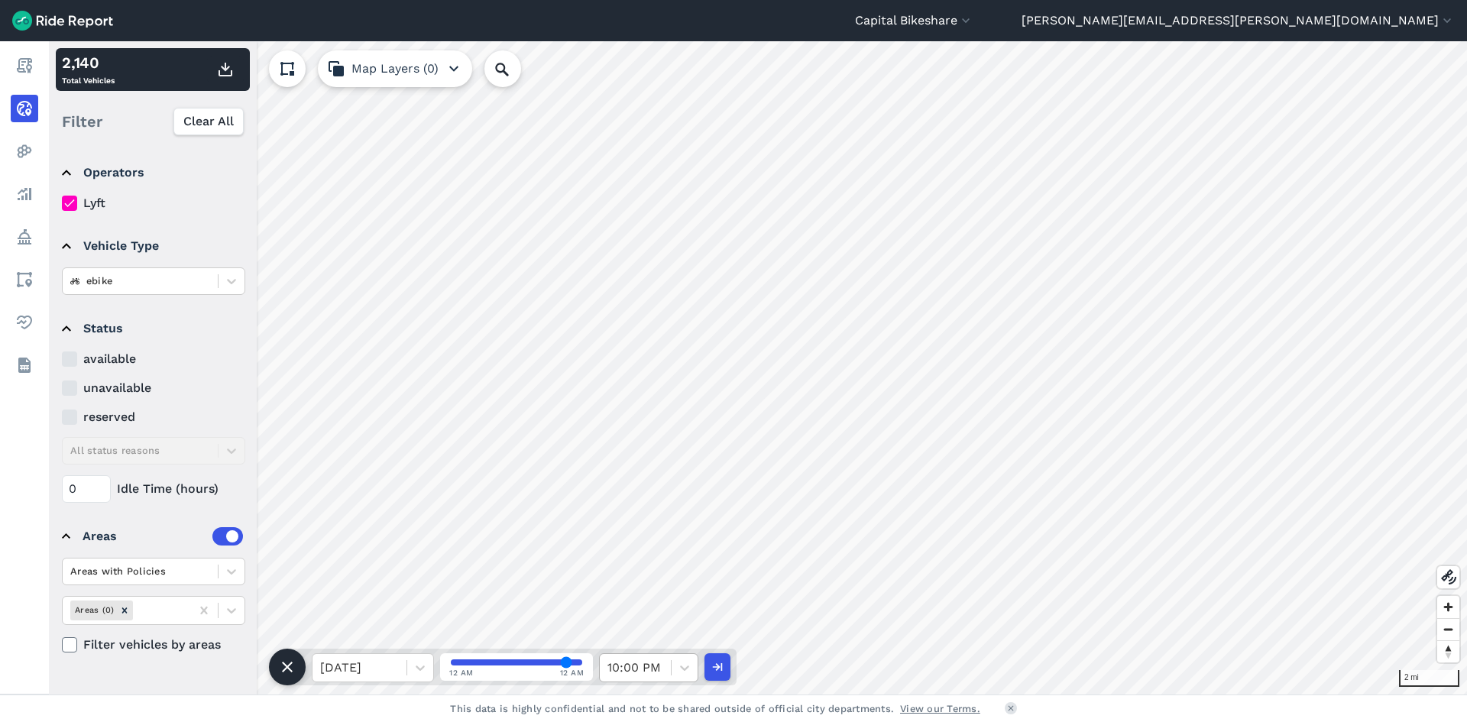
click at [649, 501] on div at bounding box center [635, 667] width 56 height 21
click at [632, 501] on div "10:30 PM" at bounding box center [648, 635] width 99 height 31
click at [223, 73] on icon "button" at bounding box center [225, 69] width 18 height 18
click at [681, 501] on icon at bounding box center [684, 667] width 15 height 15
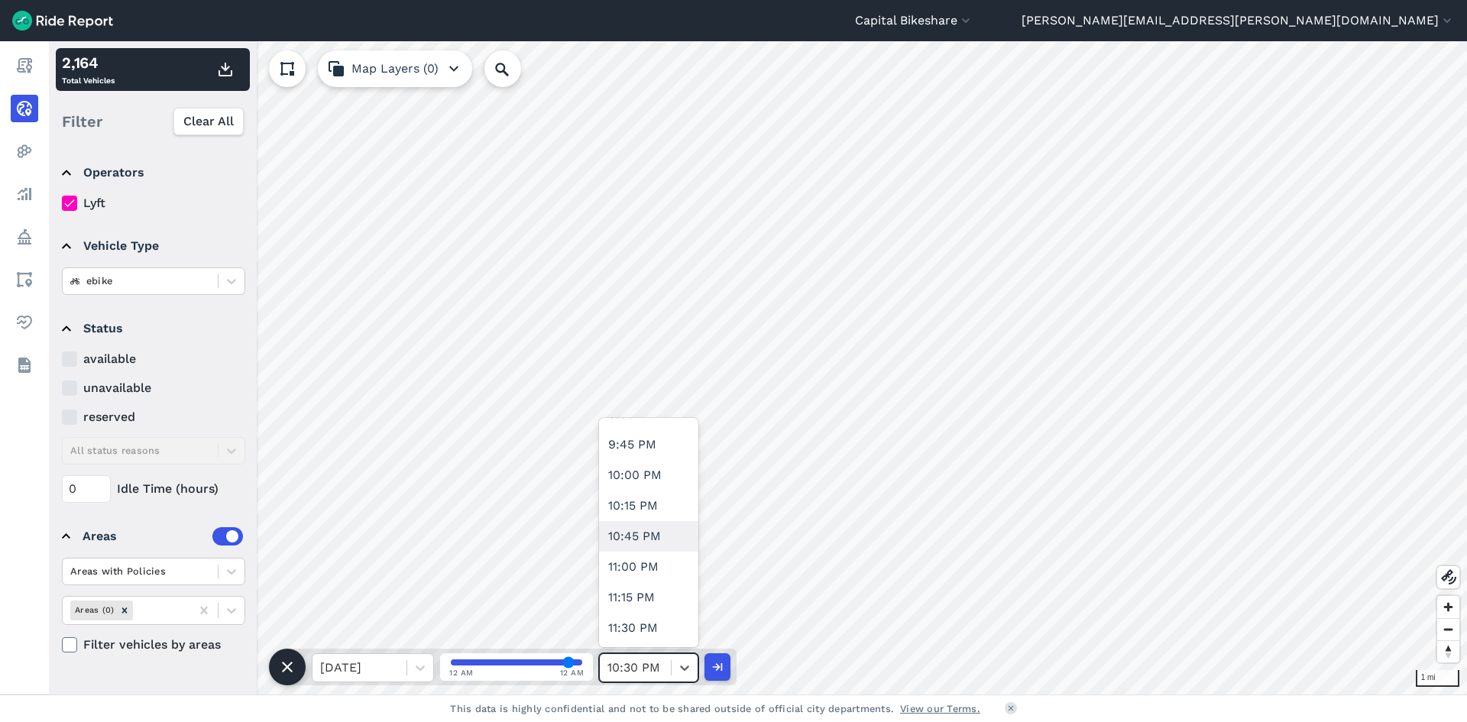
scroll to position [2674, 0]
click at [650, 501] on div "11:00 PM" at bounding box center [648, 543] width 99 height 31
click at [224, 76] on use "button" at bounding box center [225, 70] width 14 height 14
click at [675, 501] on div at bounding box center [684, 668] width 26 height 26
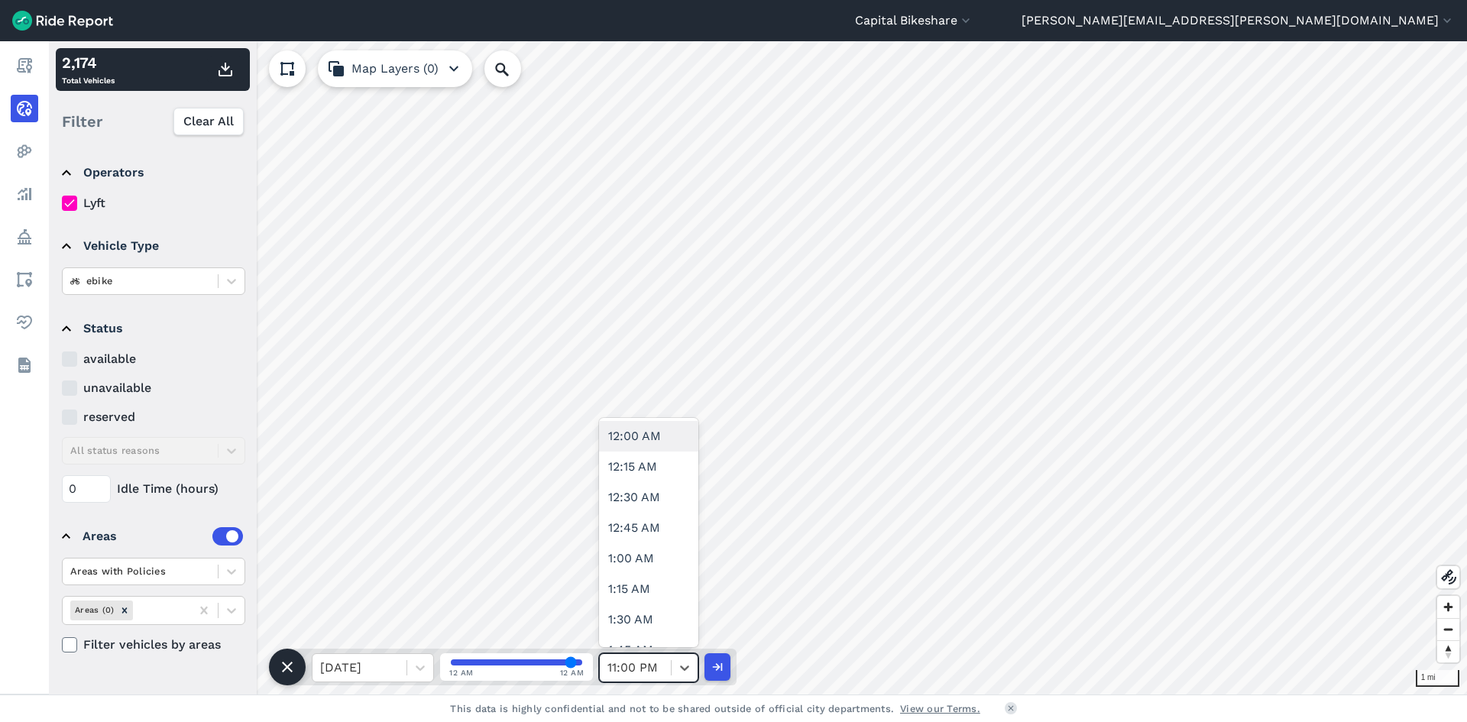
click at [667, 501] on div "11:00 PM" at bounding box center [635, 667] width 71 height 27
click at [661, 501] on div "11:30 PM" at bounding box center [648, 598] width 99 height 31
click at [227, 72] on icon "button" at bounding box center [225, 69] width 18 height 18
click at [680, 501] on icon at bounding box center [684, 667] width 15 height 15
click at [411, 501] on div at bounding box center [420, 668] width 26 height 26
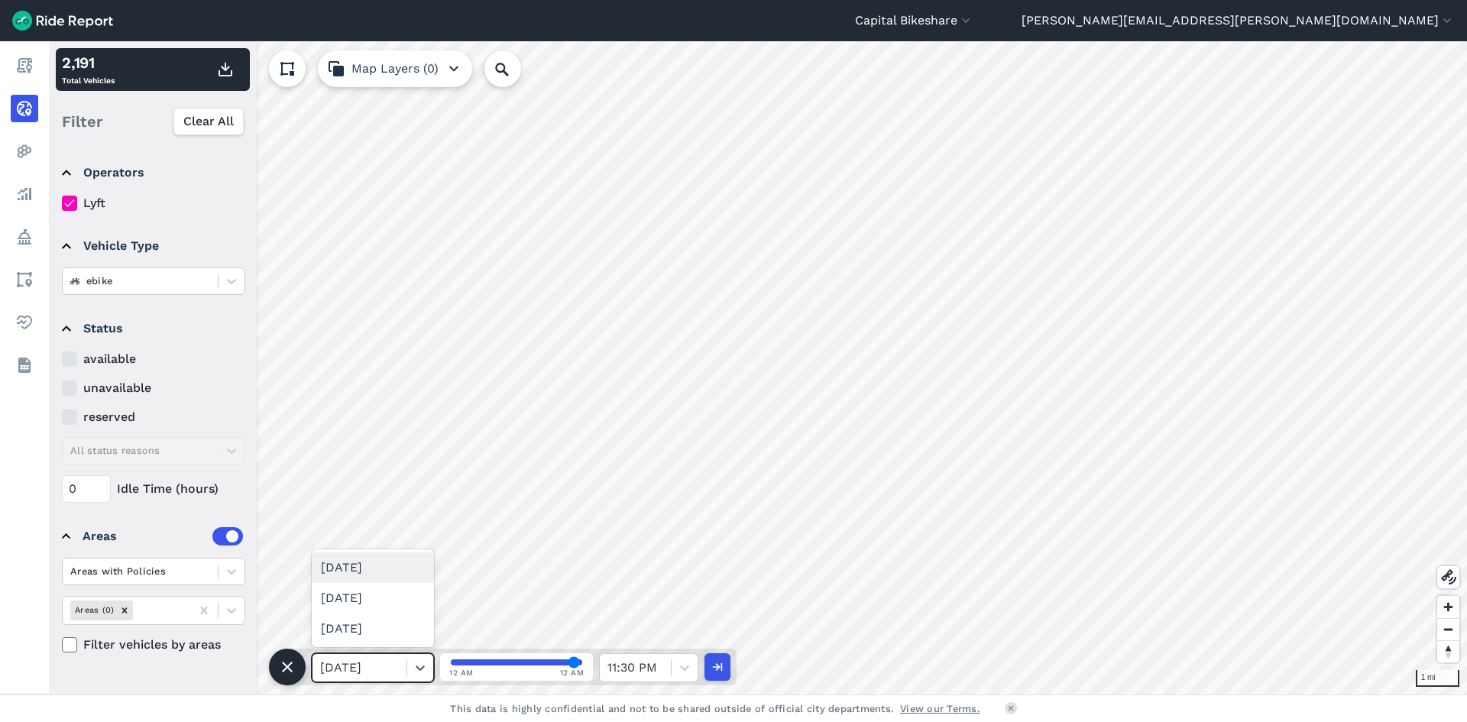
click at [397, 501] on div "[DATE]" at bounding box center [373, 567] width 122 height 31
click at [657, 501] on div "12:00 PM" at bounding box center [635, 667] width 71 height 27
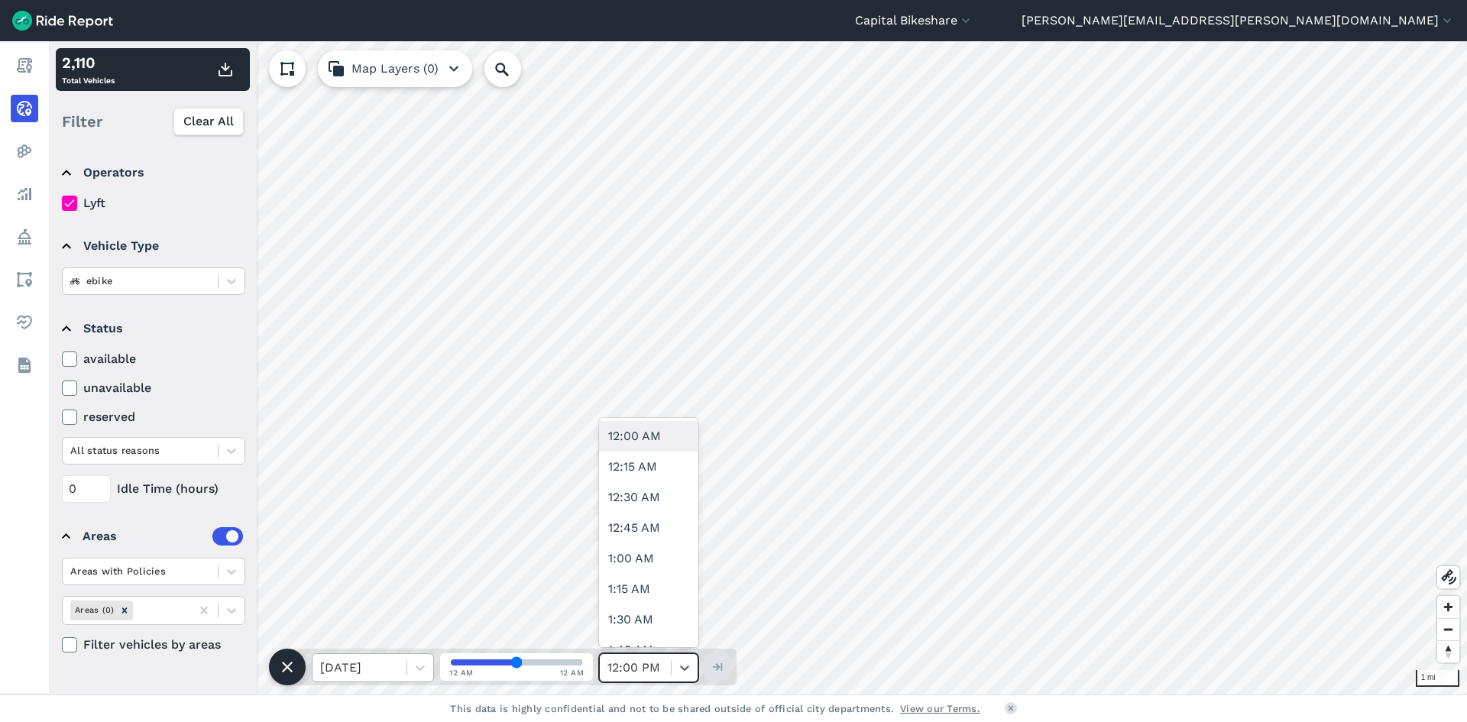
drag, startPoint x: 520, startPoint y: 662, endPoint x: 405, endPoint y: 664, distance: 115.4
click at [451, 501] on input "range" at bounding box center [516, 662] width 131 height 6
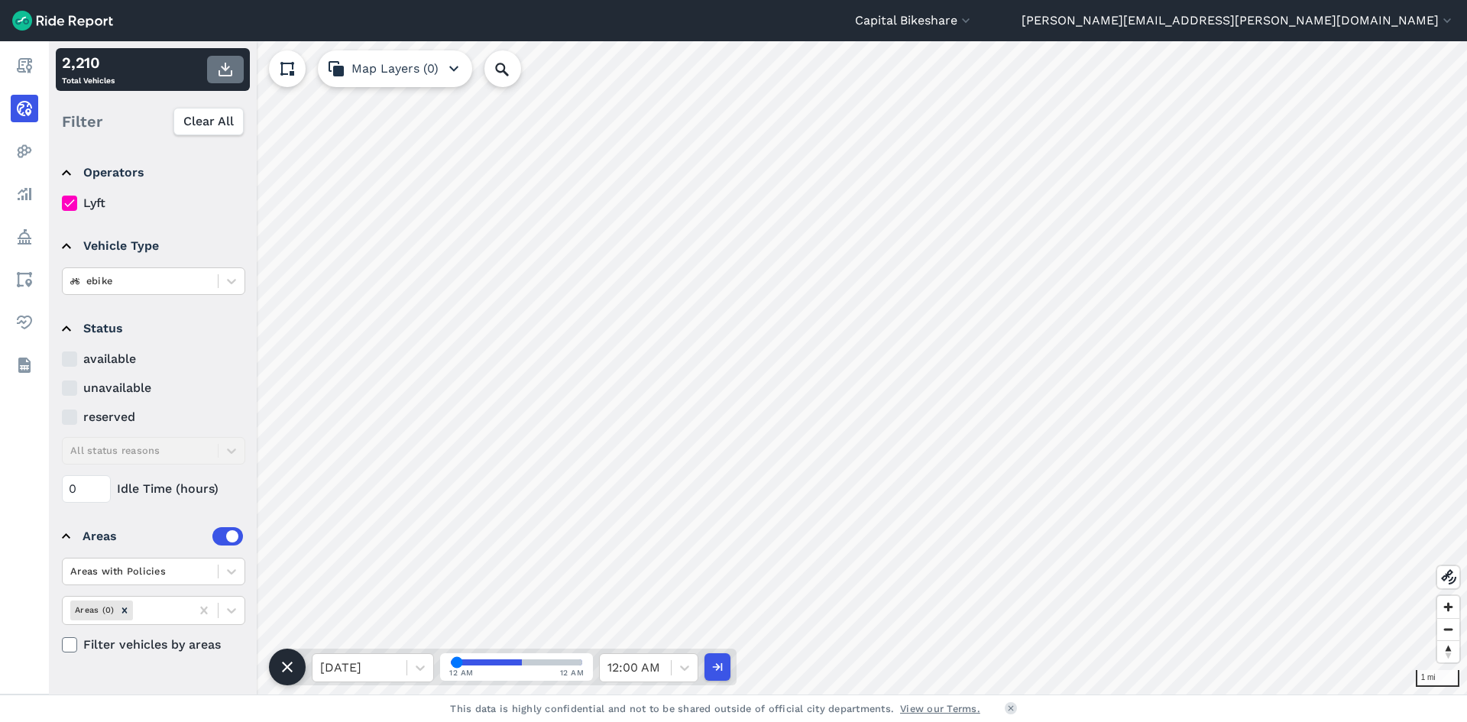
click at [228, 66] on use "button" at bounding box center [225, 70] width 14 height 14
click at [676, 501] on div at bounding box center [684, 668] width 26 height 26
click at [661, 477] on div "12:30 AM" at bounding box center [648, 466] width 99 height 31
click at [220, 79] on button "button" at bounding box center [225, 69] width 37 height 27
click at [691, 501] on div at bounding box center [684, 668] width 26 height 26
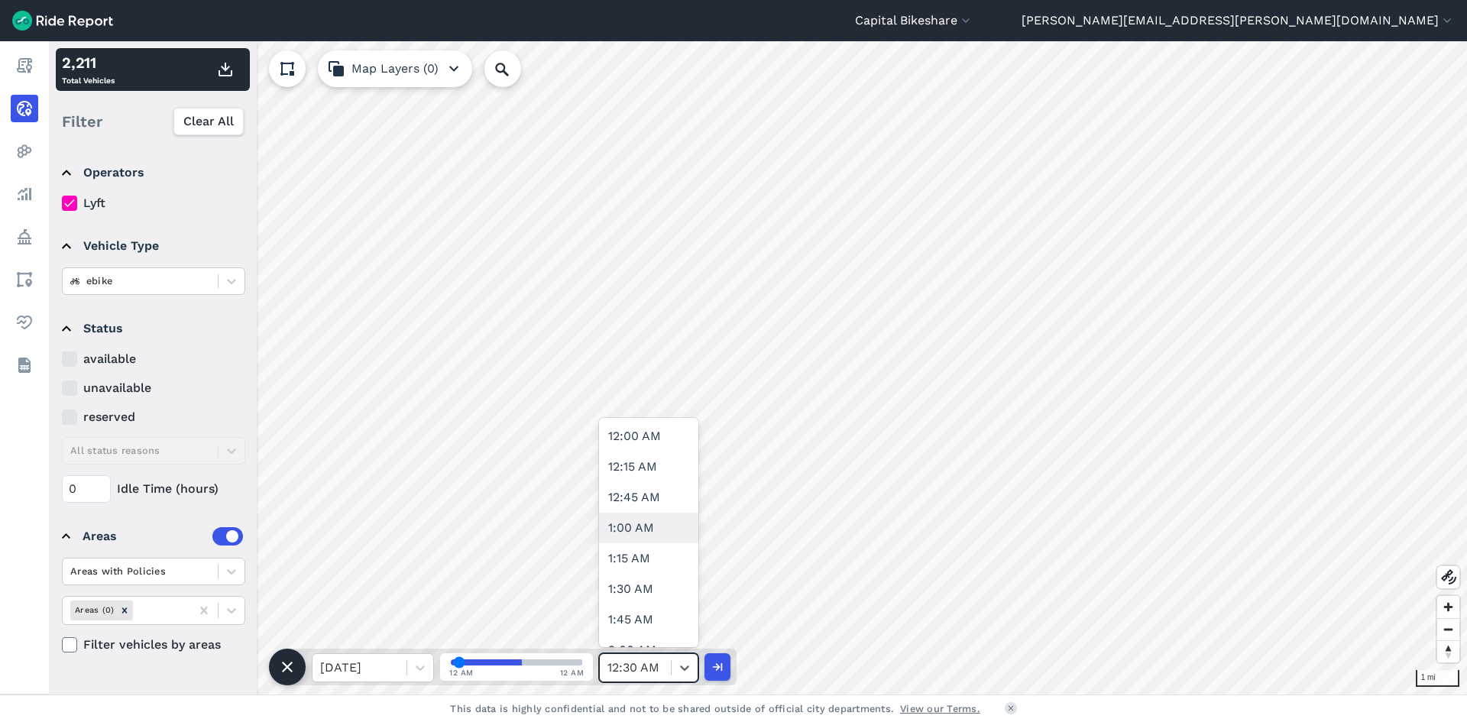
click at [653, 501] on div "1:00 AM" at bounding box center [648, 528] width 99 height 31
click at [226, 76] on use "button" at bounding box center [225, 70] width 14 height 14
click at [662, 501] on div at bounding box center [635, 667] width 56 height 21
click at [655, 501] on div "1:30 AM" at bounding box center [648, 589] width 99 height 31
click at [231, 77] on icon "button" at bounding box center [225, 69] width 18 height 18
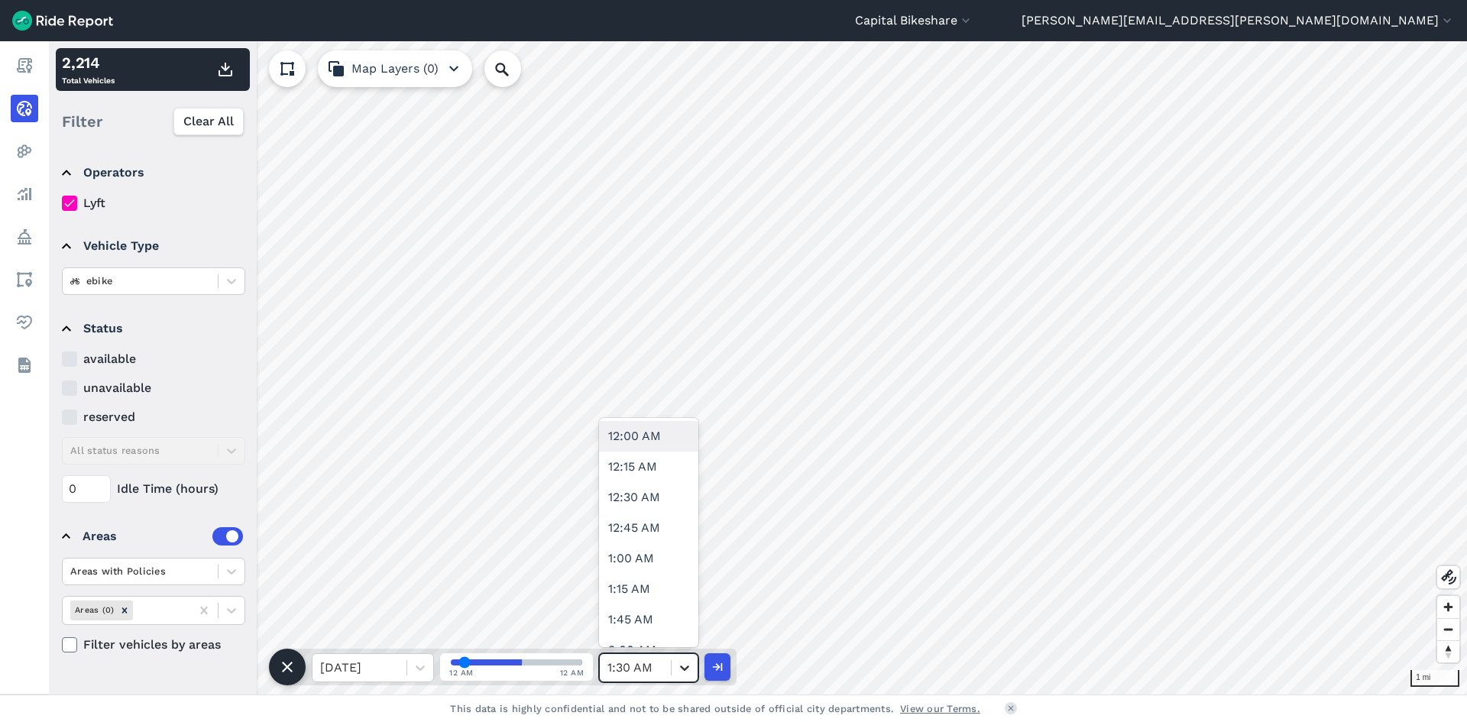
click at [681, 501] on icon at bounding box center [684, 667] width 15 height 15
click at [666, 501] on div "2:00 AM" at bounding box center [648, 573] width 99 height 31
click at [228, 77] on icon "button" at bounding box center [225, 69] width 18 height 18
click at [678, 501] on icon at bounding box center [684, 667] width 15 height 15
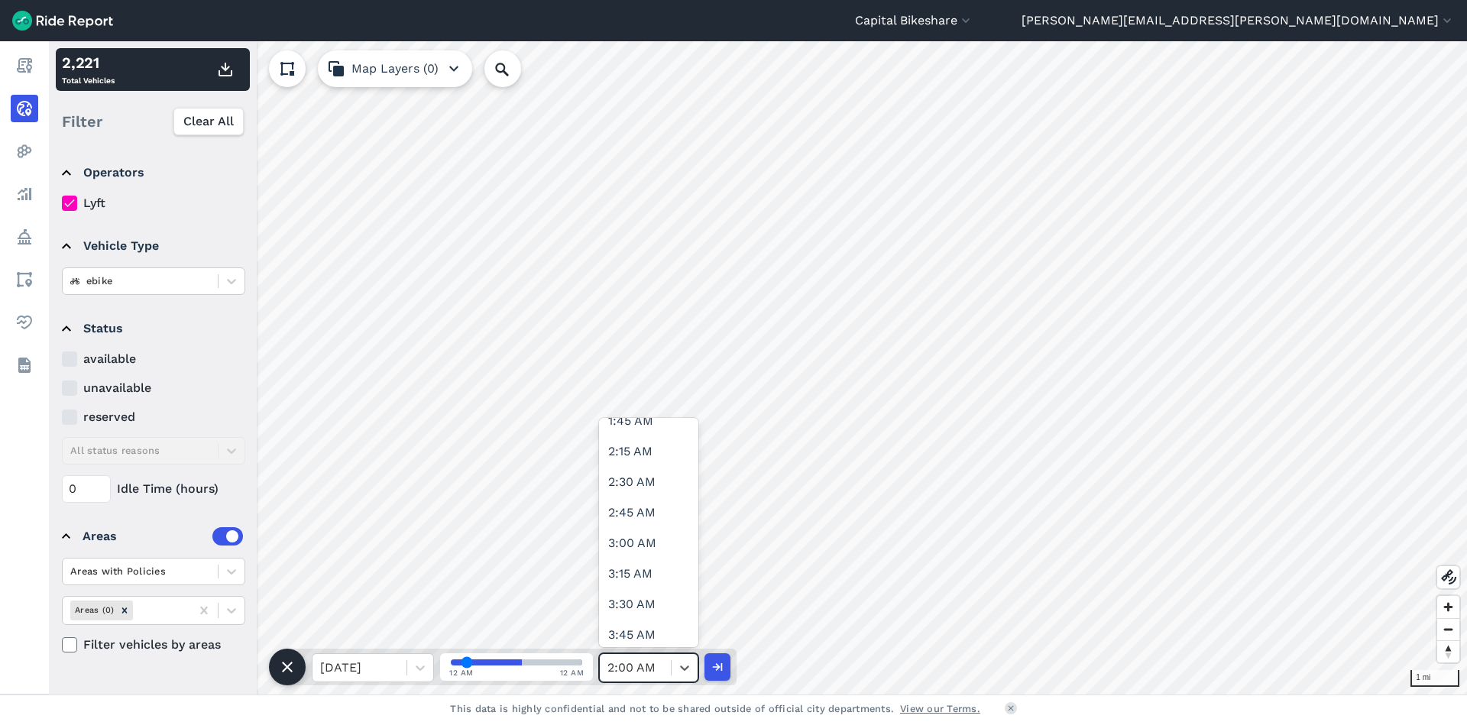
scroll to position [153, 0]
click at [653, 501] on div "2:30 AM" at bounding box center [648, 558] width 99 height 31
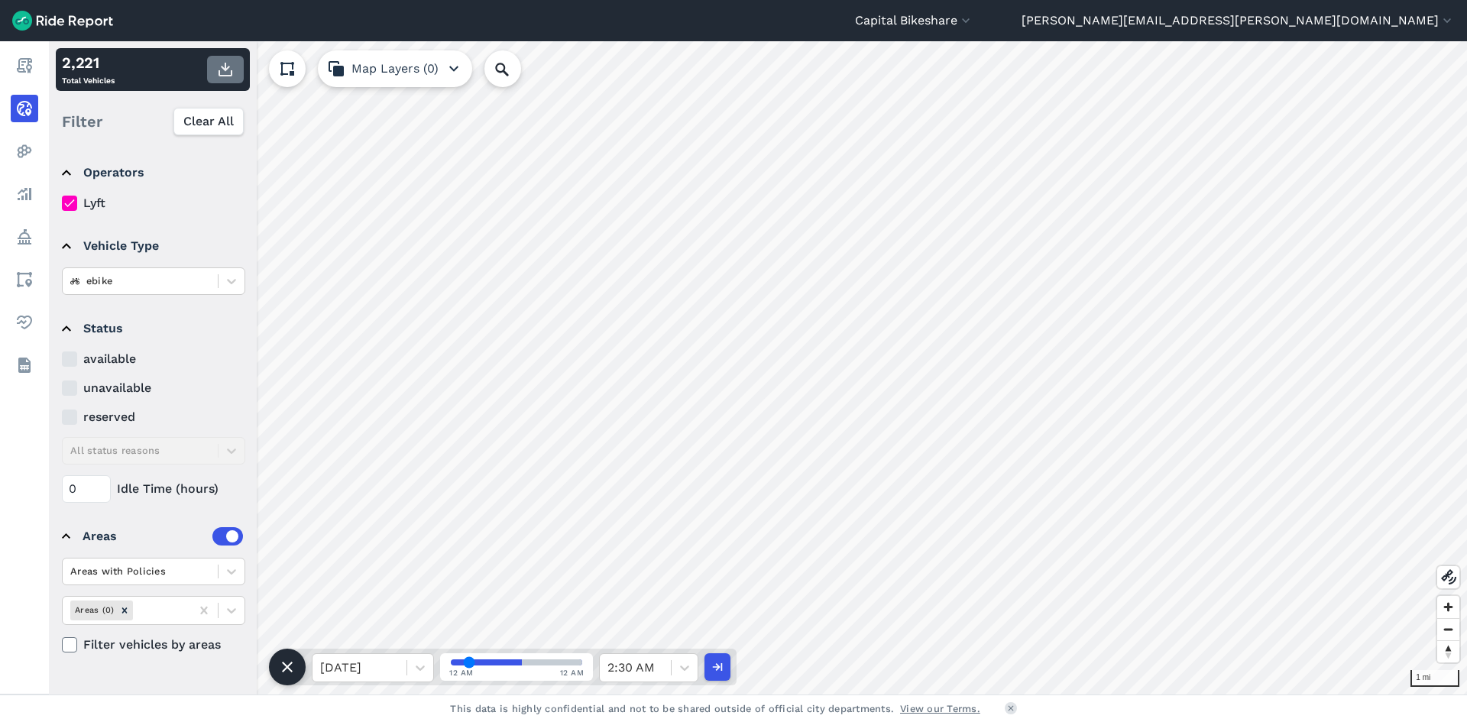
click at [222, 79] on button "button" at bounding box center [225, 69] width 37 height 27
click at [675, 501] on div at bounding box center [684, 668] width 26 height 26
click at [657, 463] on div "3:00 AM" at bounding box center [648, 466] width 99 height 31
click at [229, 78] on icon "button" at bounding box center [225, 69] width 18 height 18
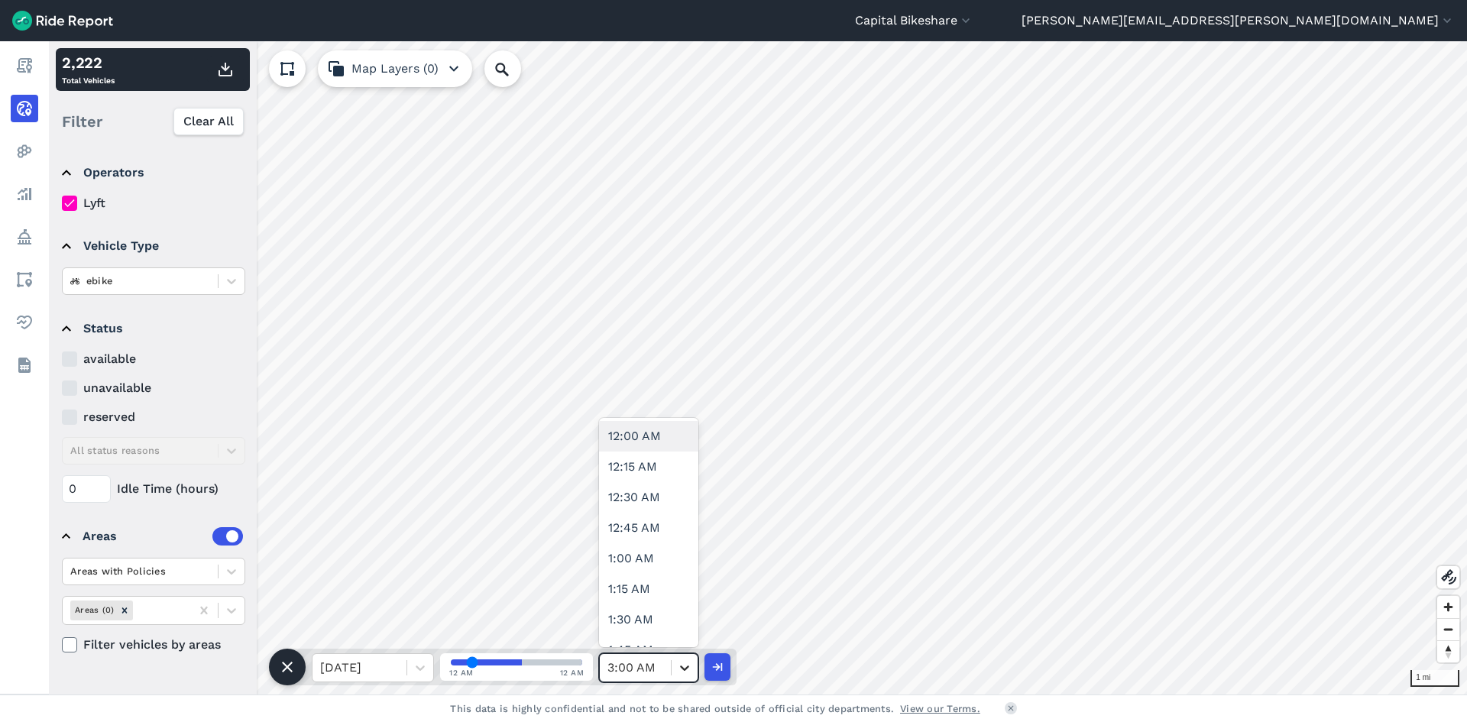
click at [684, 501] on icon at bounding box center [684, 667] width 9 height 5
click at [652, 501] on div "3:30 AM" at bounding box center [648, 528] width 99 height 31
drag, startPoint x: 224, startPoint y: 73, endPoint x: 233, endPoint y: 85, distance: 14.7
click at [225, 73] on icon "button" at bounding box center [225, 69] width 18 height 18
click at [655, 501] on div at bounding box center [635, 667] width 56 height 21
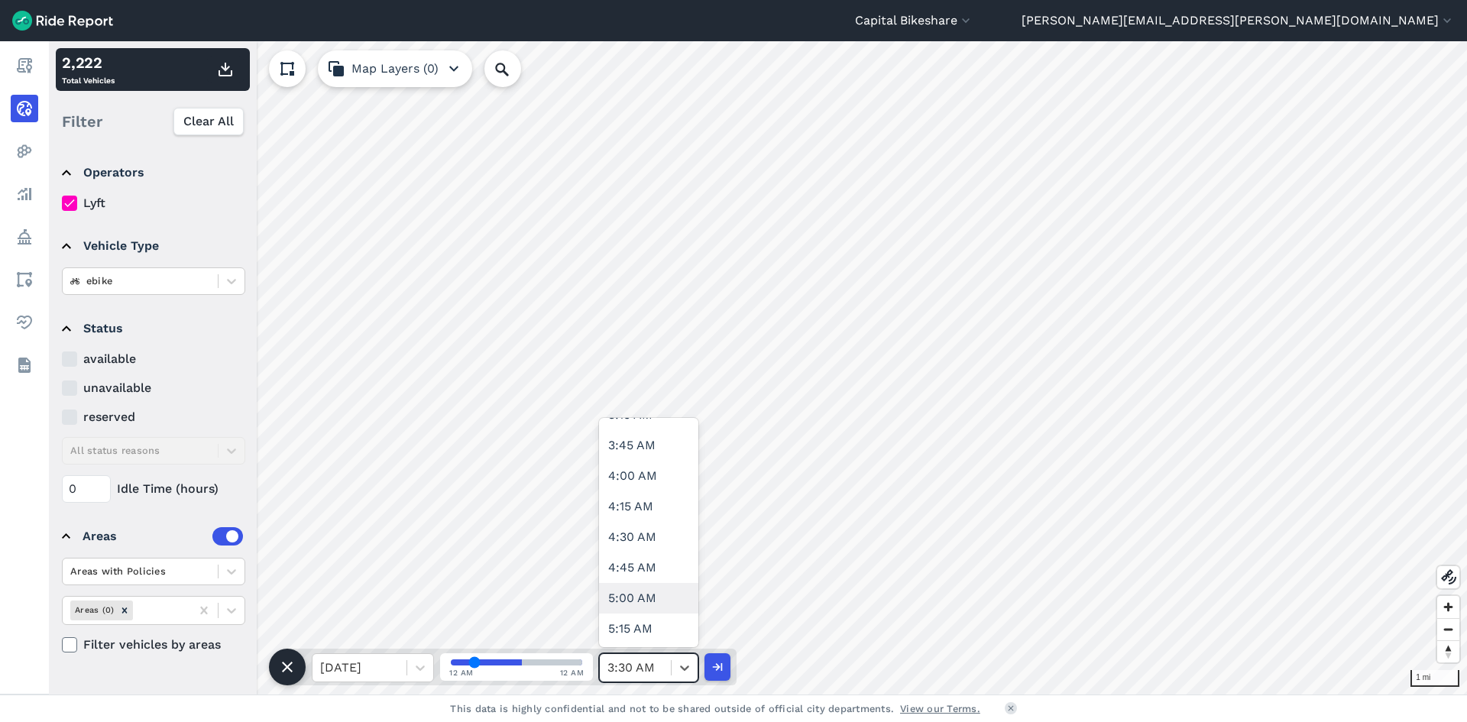
scroll to position [382, 0]
click at [658, 501] on div "4:00 AM" at bounding box center [648, 512] width 99 height 31
click at [230, 68] on icon "button" at bounding box center [225, 69] width 18 height 18
click at [662, 501] on div at bounding box center [635, 667] width 56 height 21
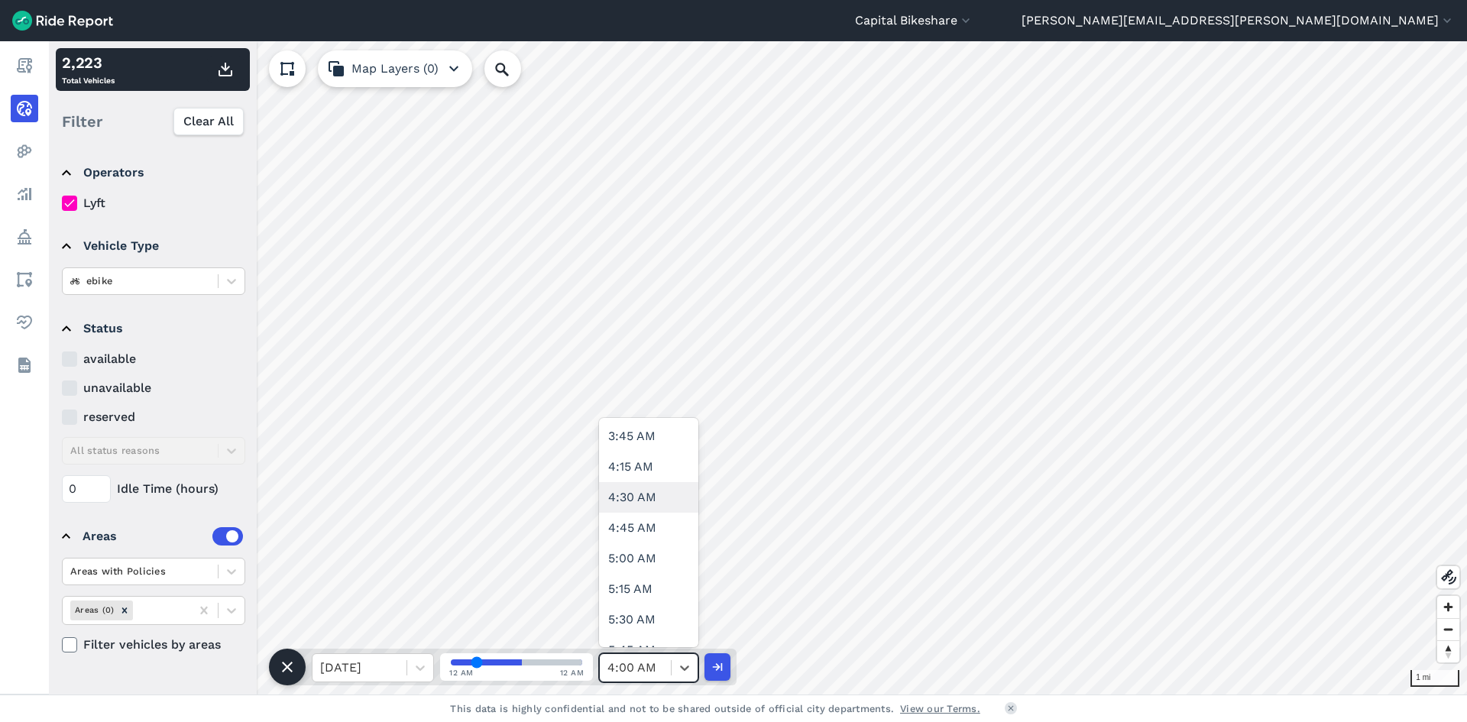
click at [664, 482] on div "4:30 AM" at bounding box center [648, 497] width 99 height 31
click at [225, 73] on icon "button" at bounding box center [225, 69] width 18 height 18
click at [645, 501] on div at bounding box center [635, 667] width 56 height 21
click at [637, 474] on div "5:00 AM" at bounding box center [648, 482] width 99 height 31
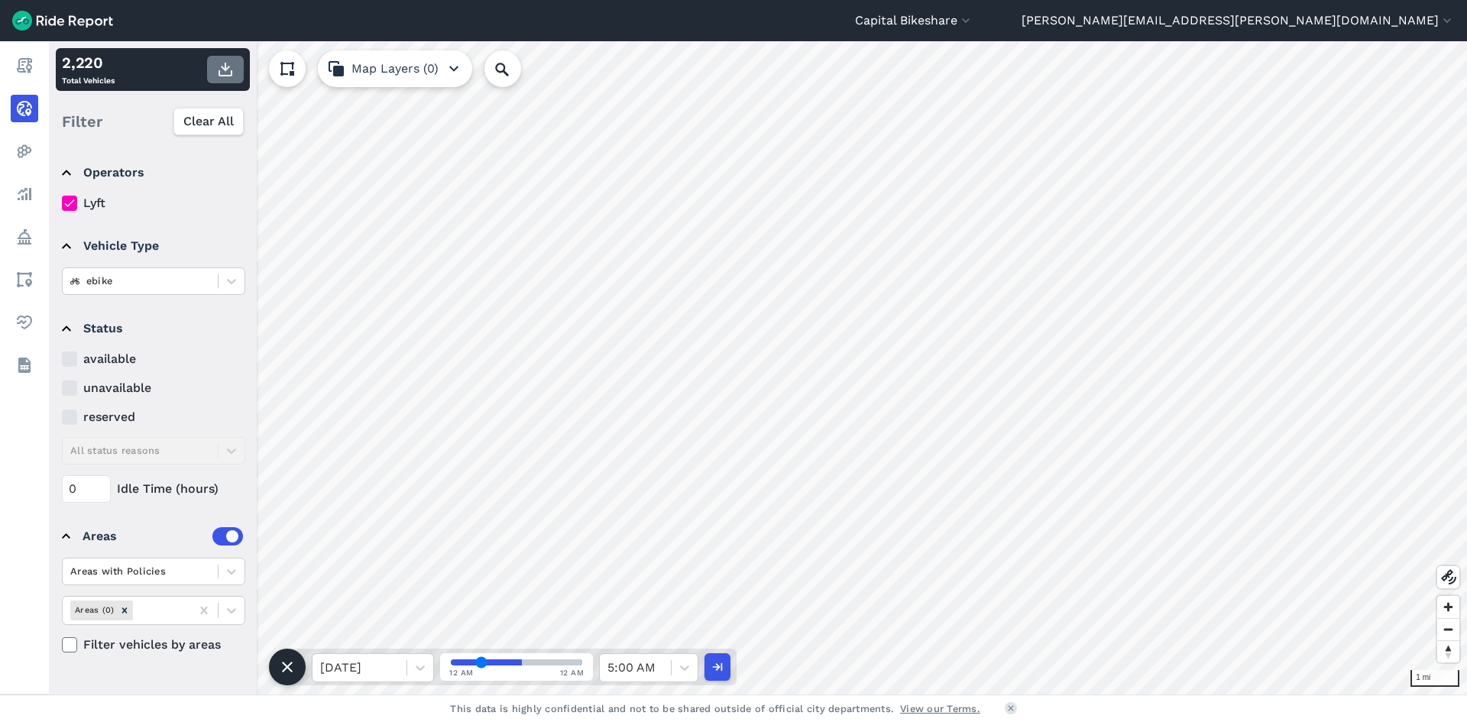
click at [231, 75] on use "button" at bounding box center [225, 70] width 14 height 14
click at [671, 501] on span at bounding box center [671, 667] width 1 height 15
click at [645, 501] on div "5:30 AM" at bounding box center [648, 543] width 99 height 31
click at [227, 76] on use "button" at bounding box center [225, 70] width 14 height 14
click at [670, 501] on div "5:30 AM" at bounding box center [635, 667] width 71 height 27
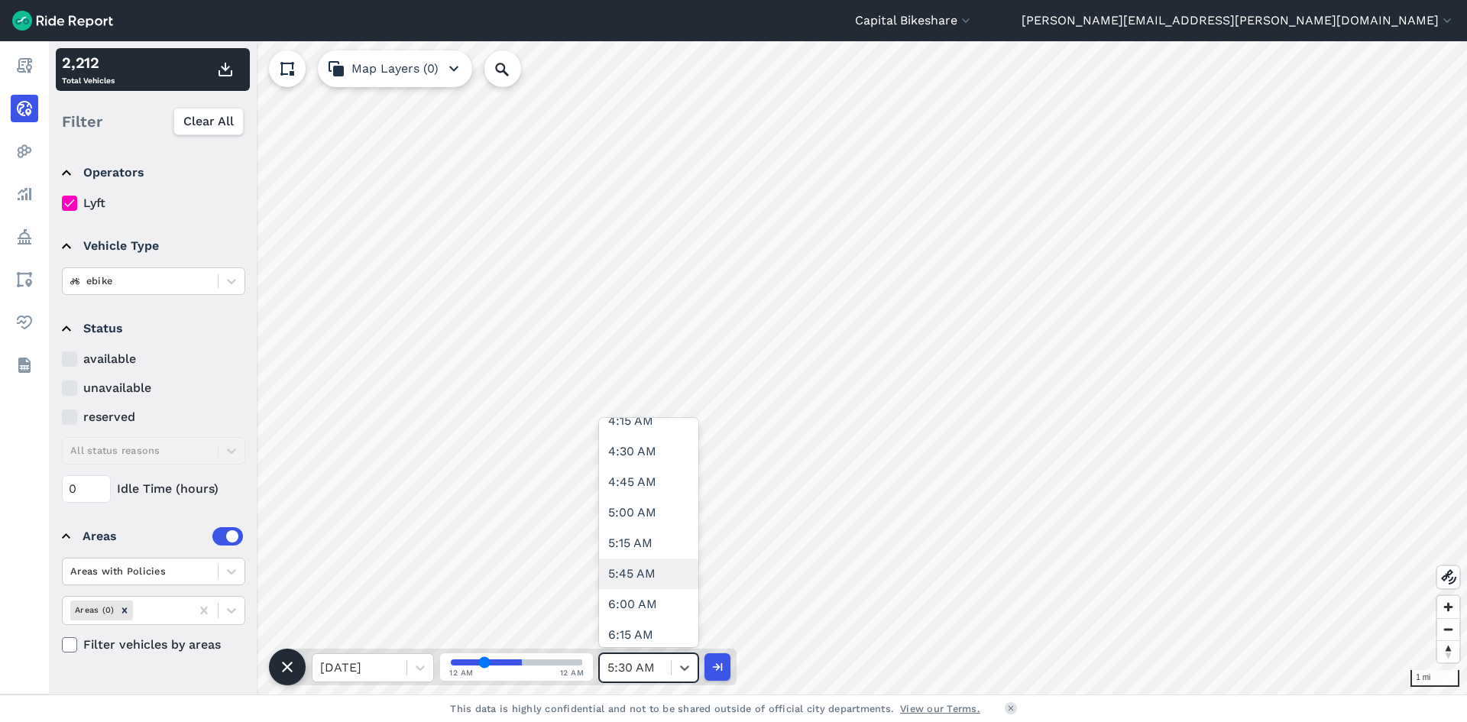
scroll to position [611, 0]
click at [649, 501] on div "6:00 AM" at bounding box center [648, 528] width 99 height 31
click at [228, 70] on icon "button" at bounding box center [225, 69] width 18 height 18
click at [682, 501] on icon at bounding box center [684, 667] width 15 height 15
click at [652, 501] on div "6:30 AM" at bounding box center [648, 589] width 99 height 31
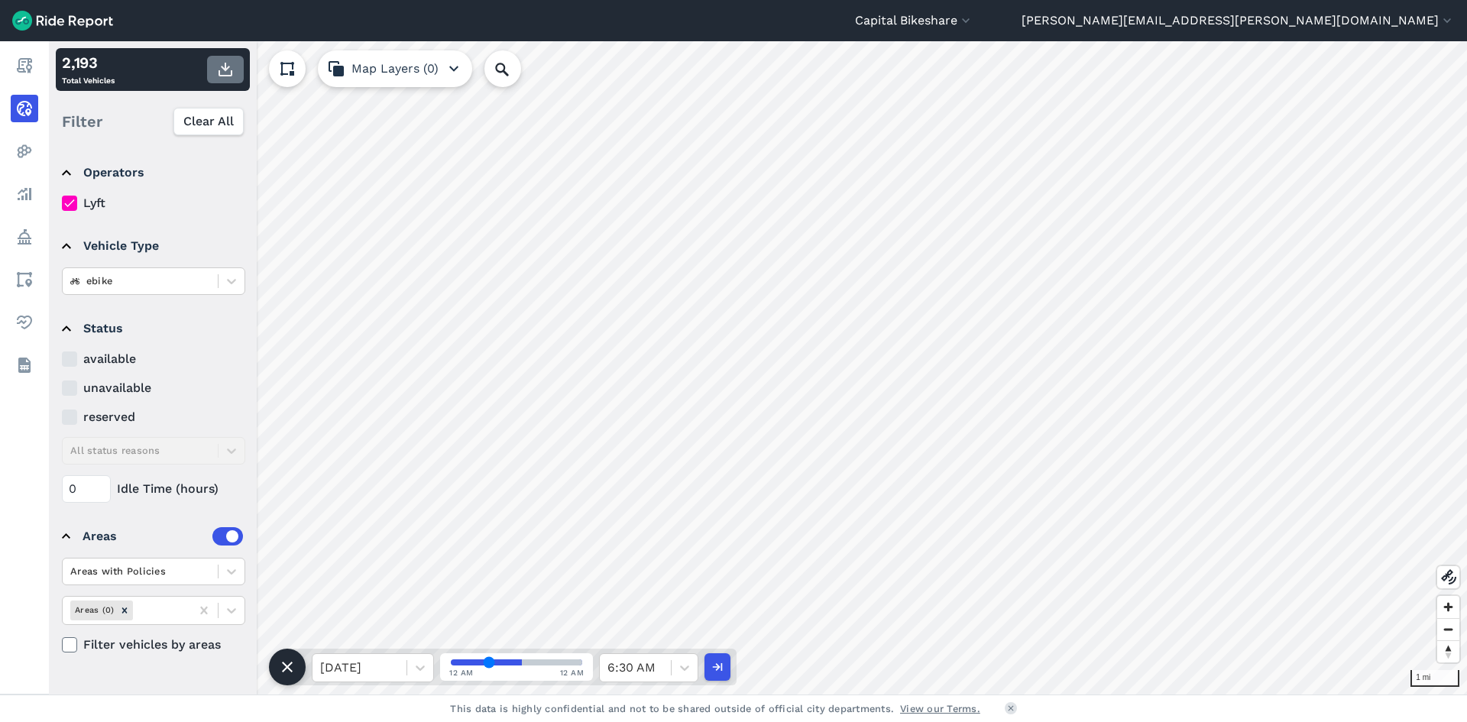
click at [230, 68] on icon "button" at bounding box center [225, 69] width 18 height 18
click at [684, 501] on icon at bounding box center [684, 667] width 15 height 15
click at [652, 501] on div "7:00 AM" at bounding box center [648, 573] width 99 height 31
click at [233, 70] on icon "button" at bounding box center [225, 69] width 18 height 18
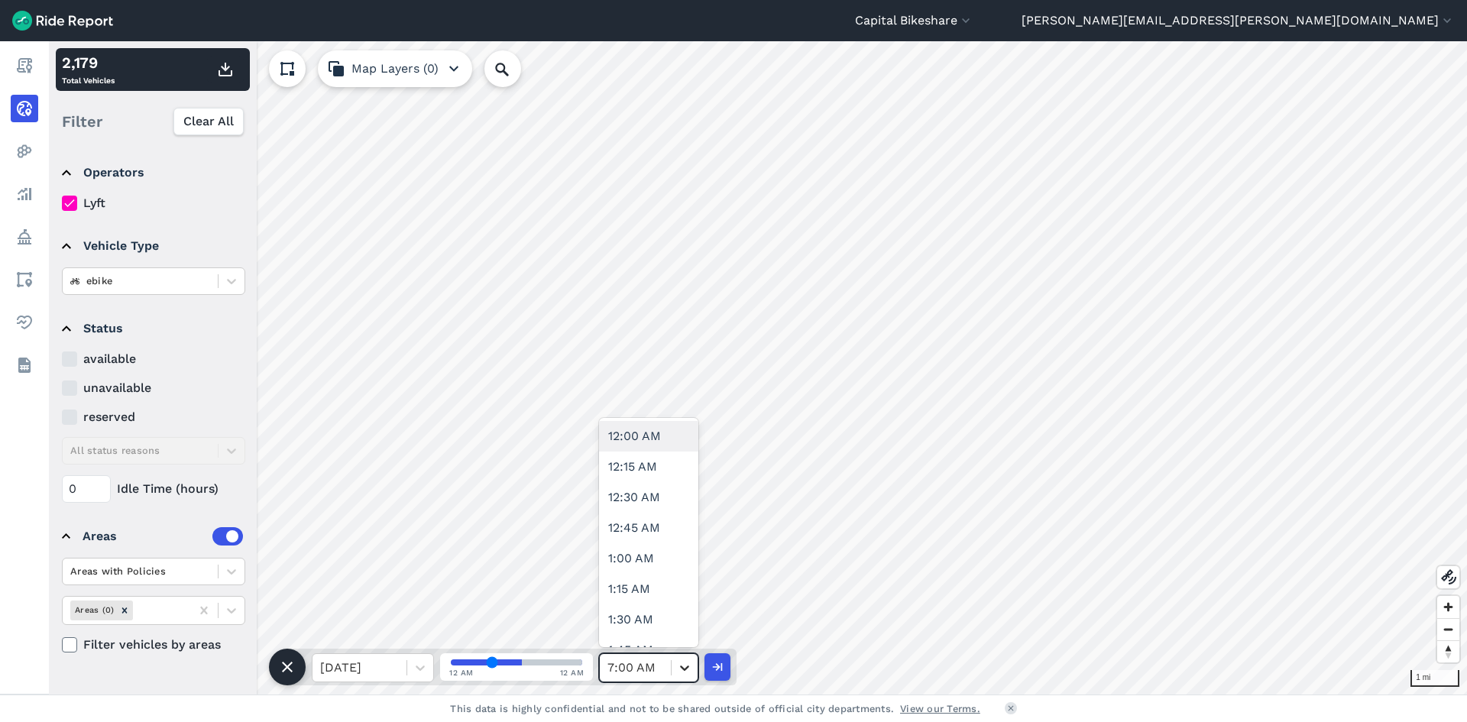
click at [681, 501] on icon at bounding box center [684, 667] width 15 height 15
click at [647, 501] on div "7:30 AM" at bounding box center [648, 558] width 99 height 31
click at [230, 68] on icon "button" at bounding box center [225, 69] width 18 height 18
click at [686, 501] on icon at bounding box center [684, 667] width 15 height 15
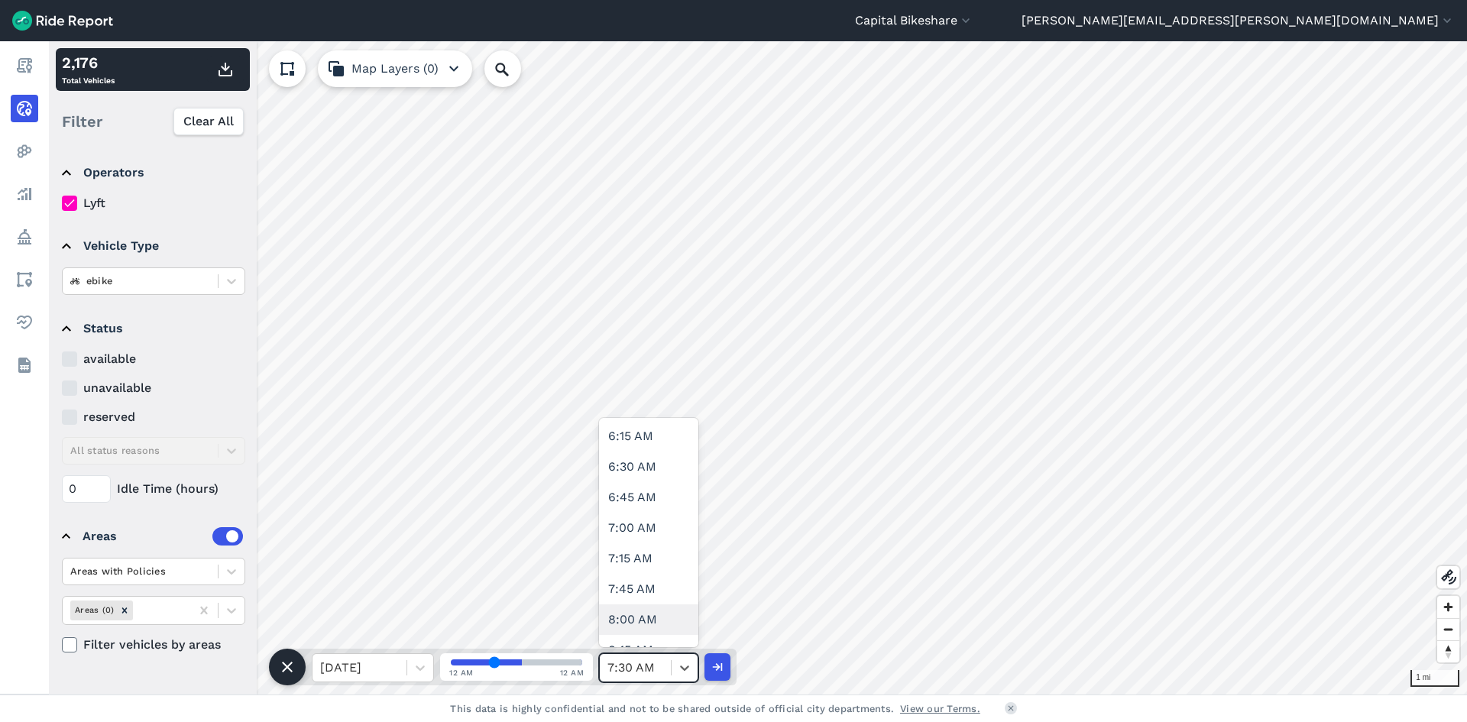
click at [654, 501] on div "8:00 AM" at bounding box center [648, 619] width 99 height 31
click at [224, 60] on icon "button" at bounding box center [225, 69] width 18 height 18
click at [687, 501] on div at bounding box center [684, 668] width 26 height 26
click at [639, 501] on div "8:30 AM" at bounding box center [648, 528] width 99 height 31
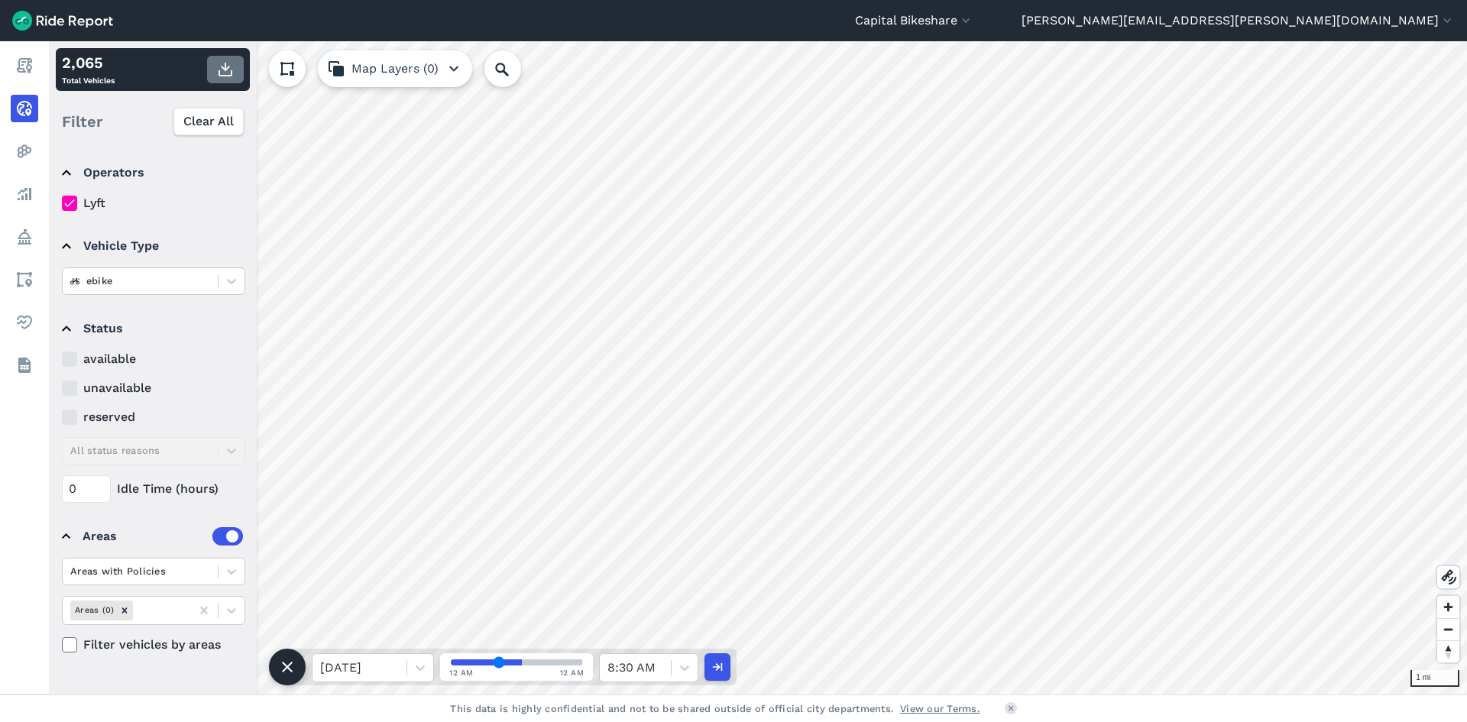
click at [231, 79] on button "button" at bounding box center [225, 69] width 37 height 27
click at [681, 501] on div at bounding box center [684, 668] width 26 height 26
click at [619, 501] on div "9:00 AM" at bounding box center [648, 589] width 99 height 31
click at [220, 71] on use "button" at bounding box center [225, 70] width 14 height 14
click at [671, 501] on div at bounding box center [684, 667] width 27 height 27
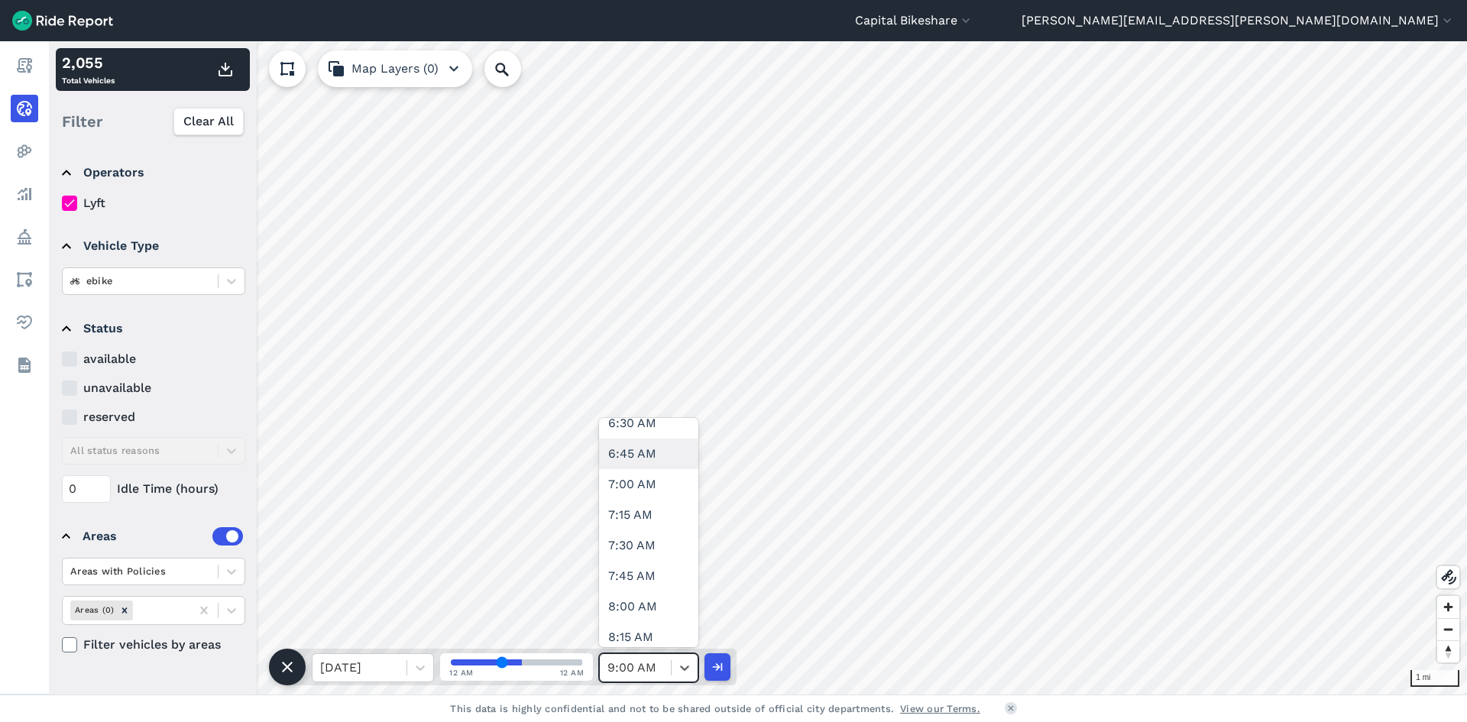
scroll to position [993, 0]
click at [639, 501] on div "9:30 AM" at bounding box center [648, 573] width 99 height 31
click at [229, 74] on icon "button" at bounding box center [225, 69] width 18 height 18
click at [664, 501] on div "9:30 AM" at bounding box center [635, 667] width 71 height 27
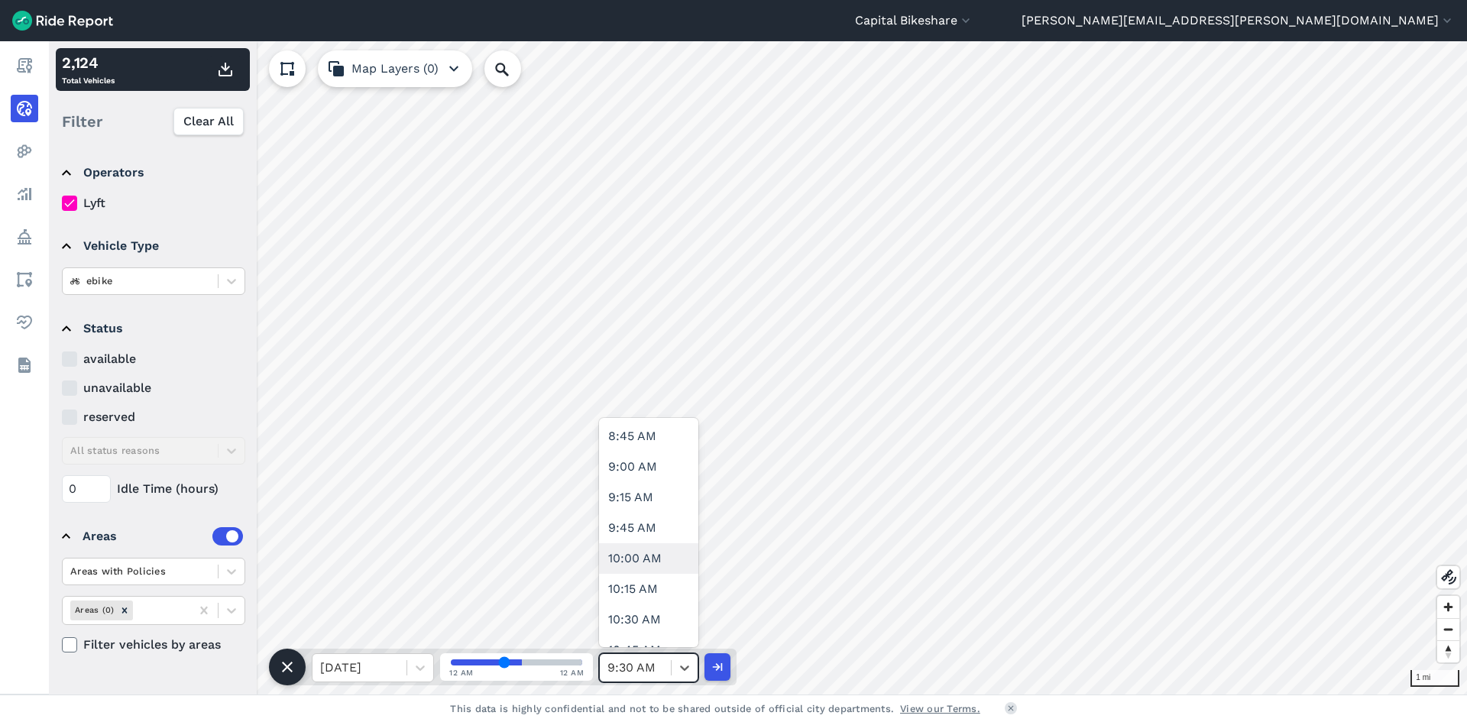
click at [641, 501] on div "10:00 AM" at bounding box center [648, 558] width 99 height 31
click at [241, 74] on button "button" at bounding box center [225, 69] width 37 height 27
click at [679, 501] on icon at bounding box center [684, 667] width 15 height 15
click at [658, 461] on div "10:30 AM" at bounding box center [648, 466] width 99 height 31
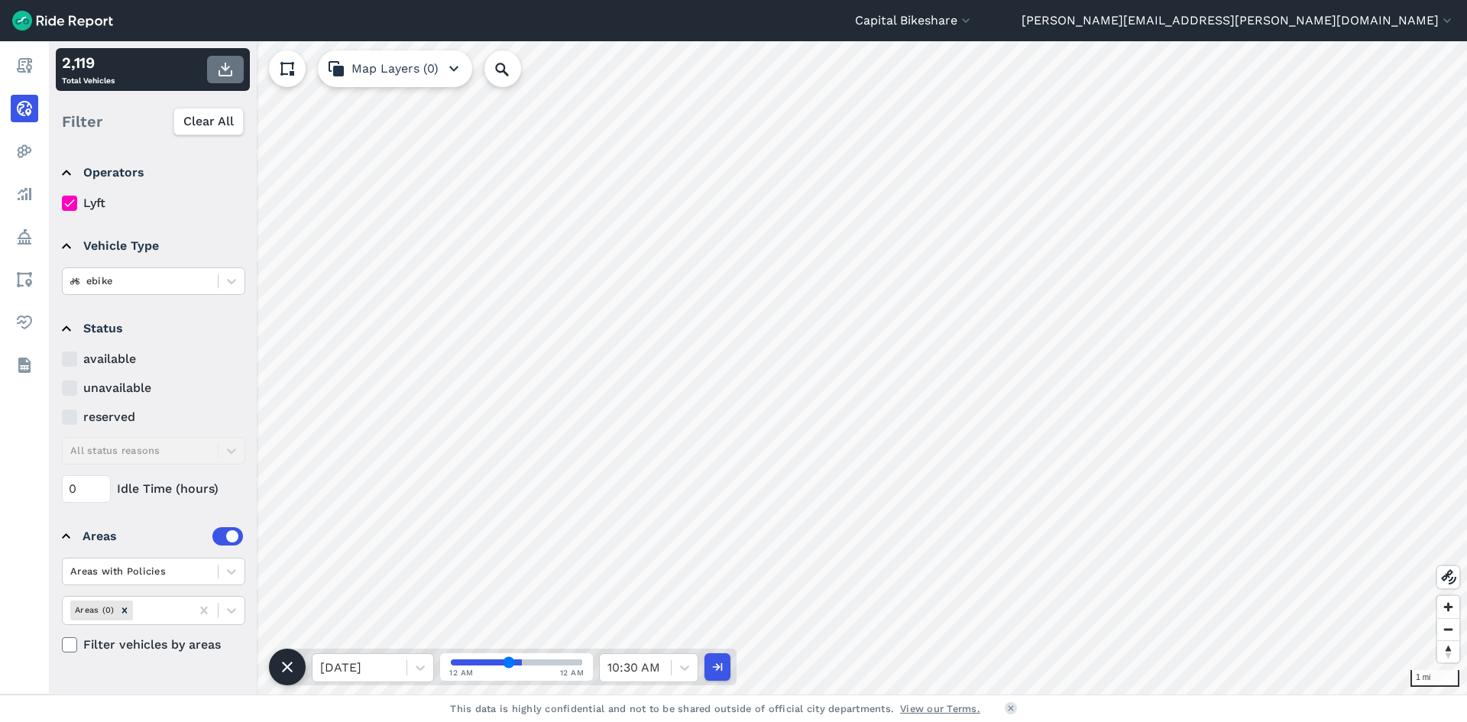
click at [215, 70] on button "button" at bounding box center [225, 69] width 37 height 27
click at [675, 501] on div at bounding box center [684, 668] width 26 height 26
click at [642, 501] on div "11:00 AM" at bounding box center [648, 604] width 99 height 31
click at [219, 69] on icon "button" at bounding box center [225, 69] width 18 height 18
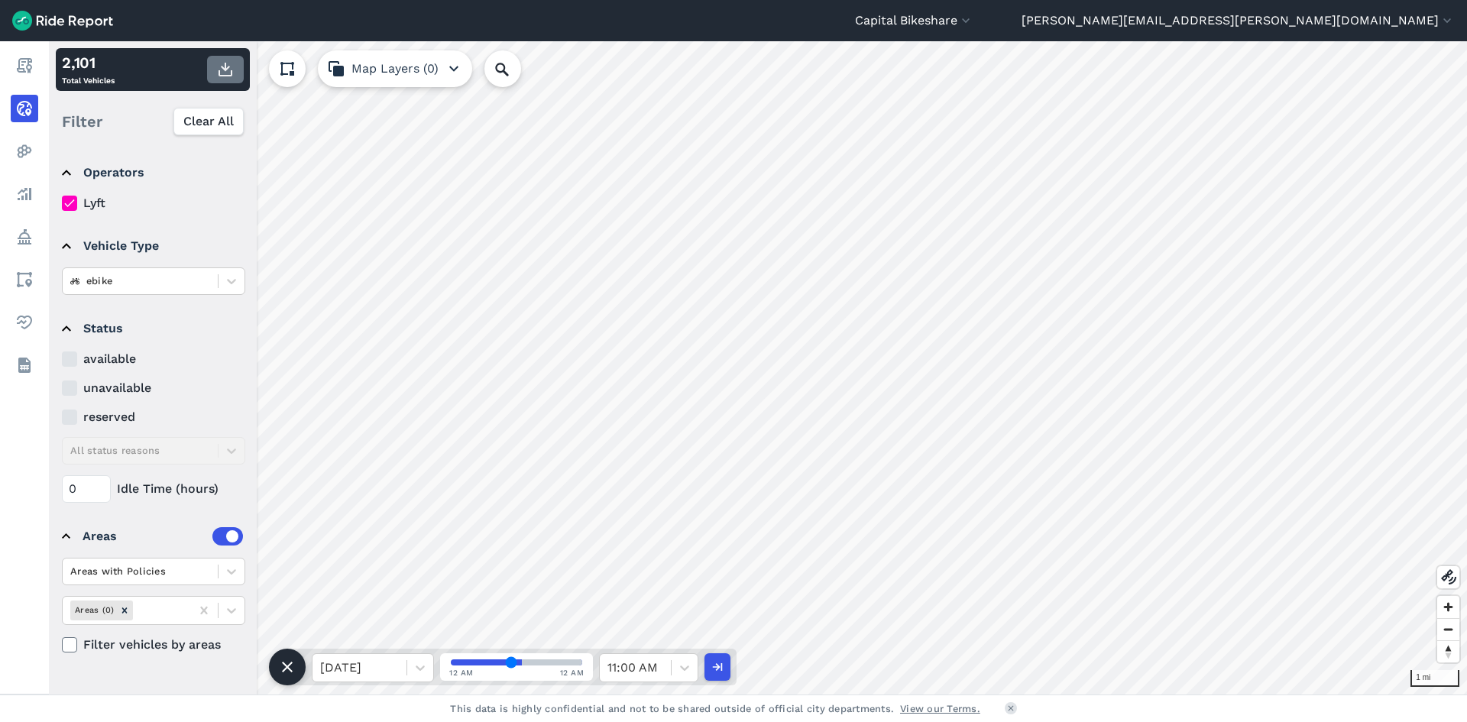
click at [219, 60] on button "button" at bounding box center [225, 69] width 37 height 27
click at [650, 501] on div at bounding box center [635, 667] width 56 height 21
click at [655, 501] on div "11:30 AM" at bounding box center [648, 537] width 99 height 31
click at [228, 73] on icon "button" at bounding box center [225, 69] width 18 height 18
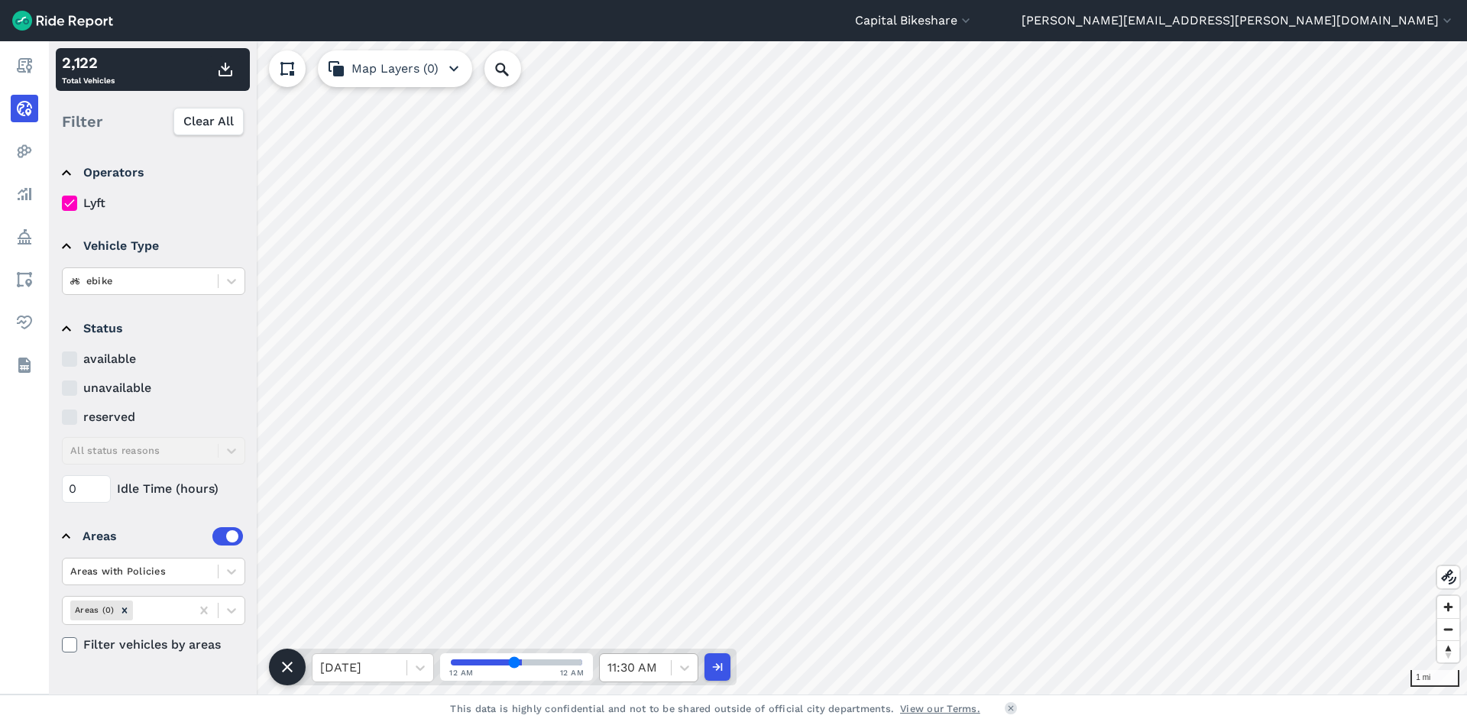
click at [652, 501] on div at bounding box center [635, 667] width 56 height 21
click at [616, 501] on div "12:00 PM" at bounding box center [648, 598] width 99 height 31
type input "48"
click at [229, 71] on icon "button" at bounding box center [225, 69] width 18 height 18
